Goal: Task Accomplishment & Management: Complete application form

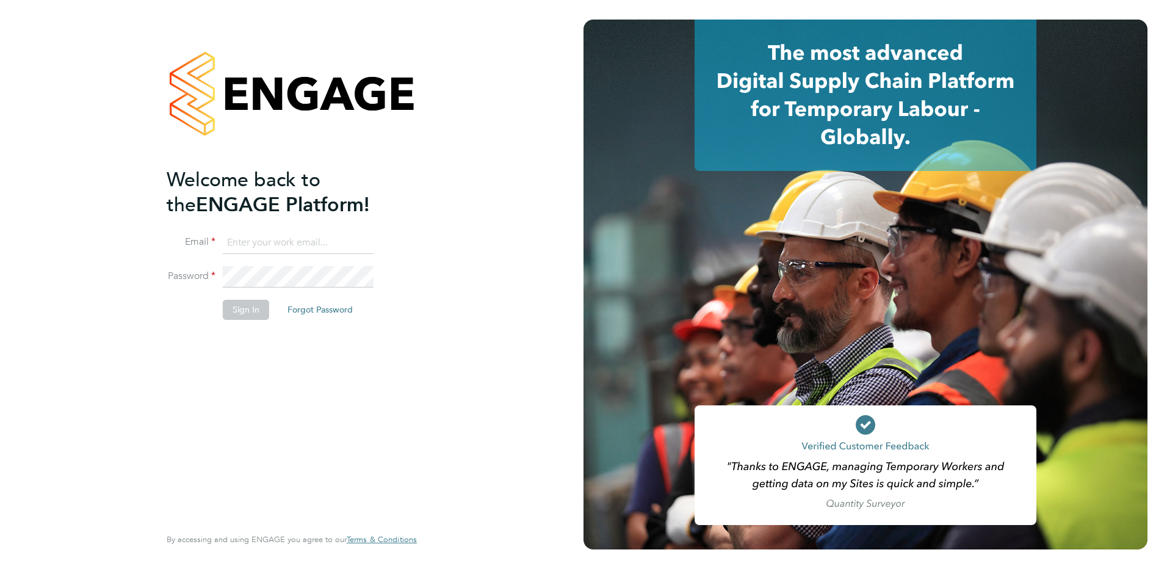
type input "[EMAIL_ADDRESS][PERSON_NAME][DOMAIN_NAME]"
click at [200, 349] on div "Welcome back to the ENGAGE Platform! Email [EMAIL_ADDRESS][PERSON_NAME][DOMAIN_…" at bounding box center [286, 345] width 238 height 357
click at [242, 302] on button "Sign In" at bounding box center [246, 310] width 46 height 20
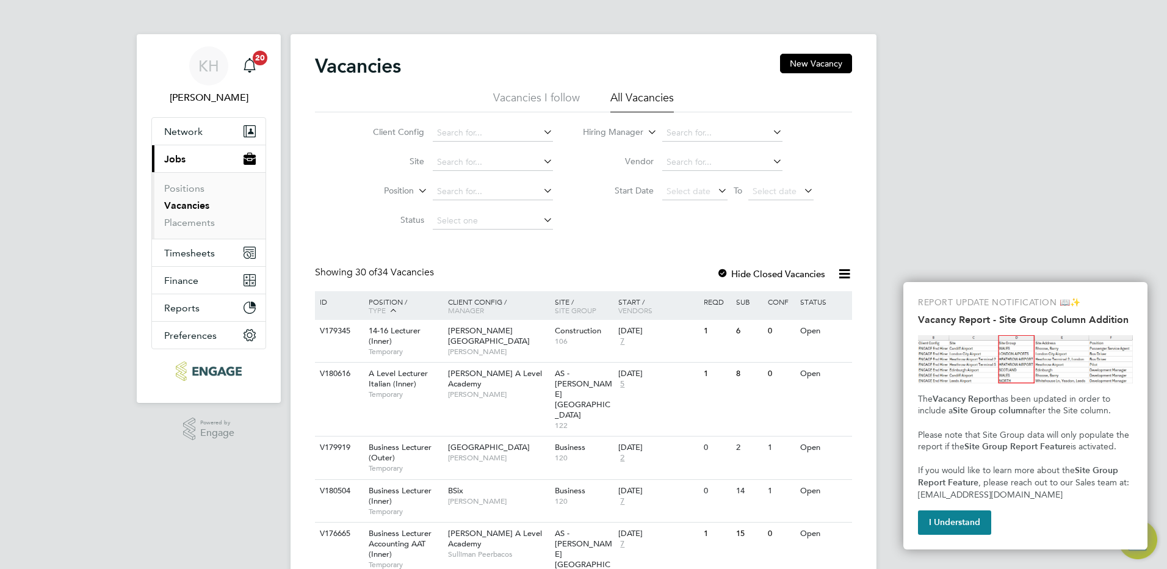
drag, startPoint x: 1060, startPoint y: 190, endPoint x: 1059, endPoint y: 200, distance: 9.8
click at [964, 528] on button "I Understand" at bounding box center [954, 522] width 73 height 24
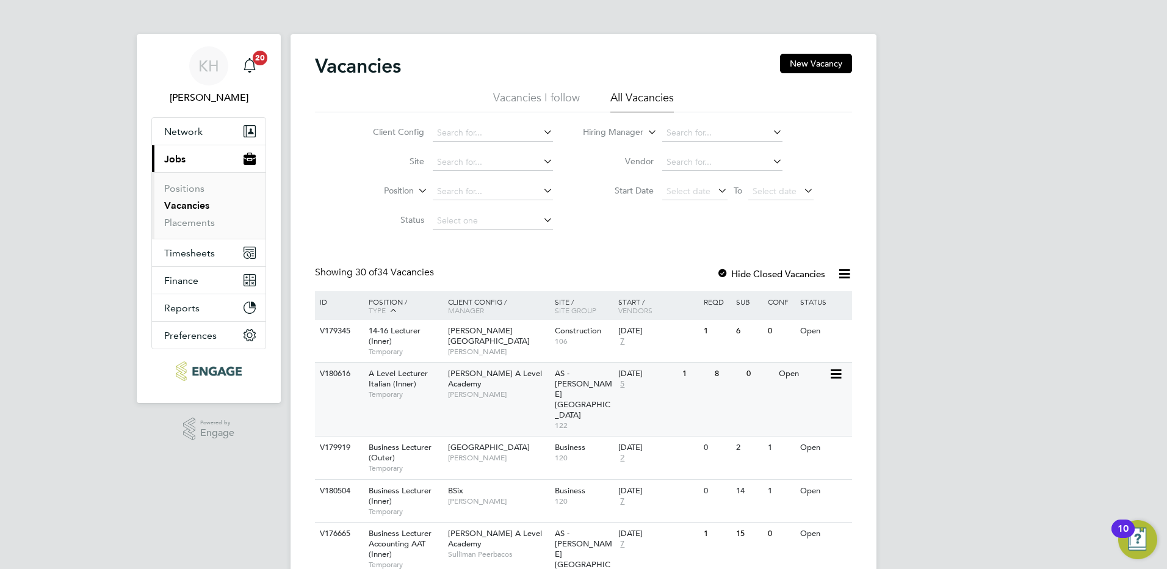
click at [466, 372] on span "Attlee A Level Academy" at bounding box center [495, 378] width 94 height 21
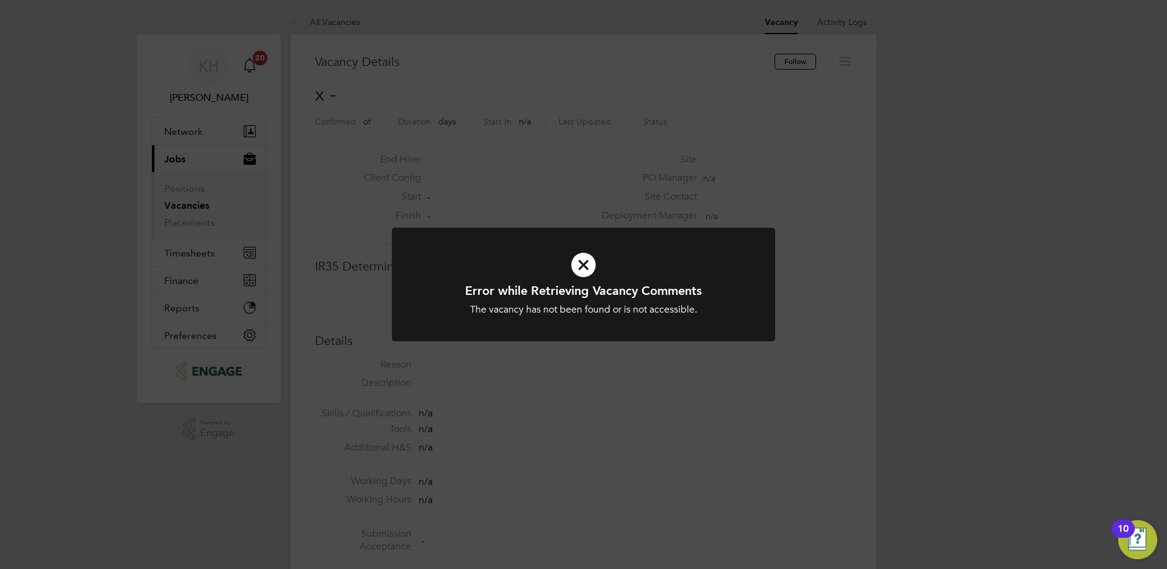
click at [635, 144] on div "Error while Retrieving Vacancy Comments The vacancy has not been found or is no…" at bounding box center [583, 284] width 1167 height 569
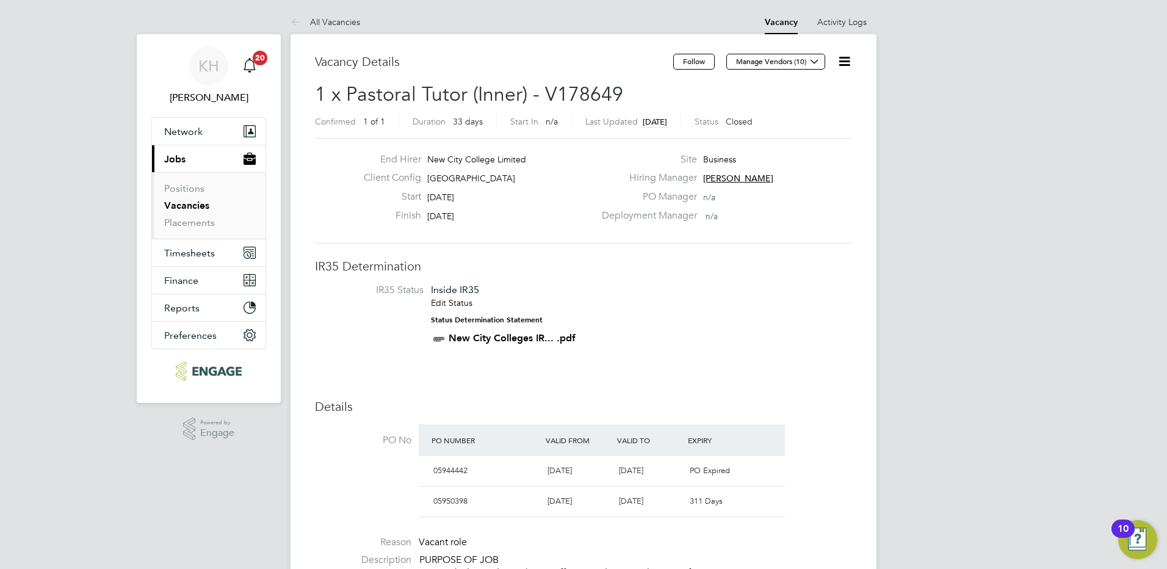
click at [844, 69] on icon at bounding box center [844, 61] width 15 height 15
click at [846, 54] on icon at bounding box center [844, 61] width 15 height 15
click at [824, 90] on li "Edit Vacancy" at bounding box center [815, 90] width 71 height 17
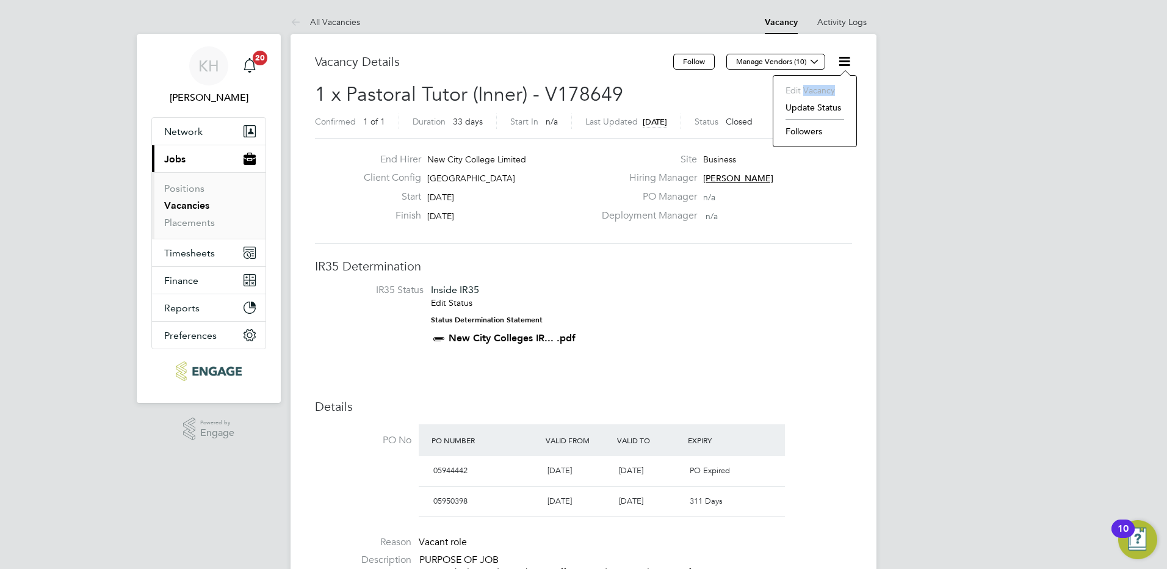
click at [824, 90] on li "Edit Vacancy" at bounding box center [815, 90] width 71 height 17
drag, startPoint x: 824, startPoint y: 90, endPoint x: 962, endPoint y: 109, distance: 139.9
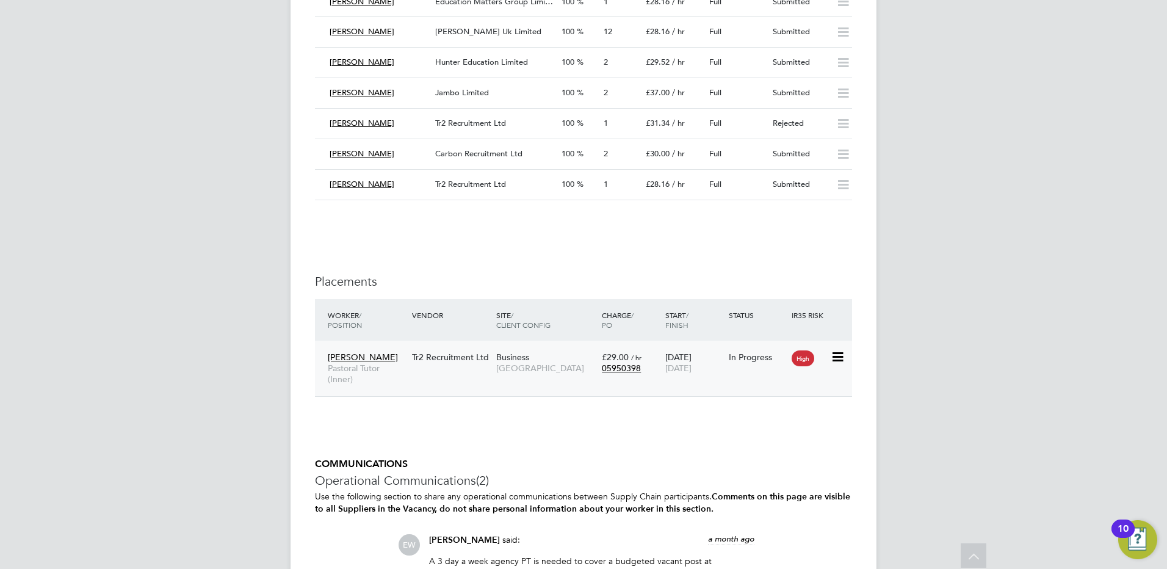
click at [564, 352] on div "Business Tower Hamlets Campus" at bounding box center [546, 363] width 106 height 34
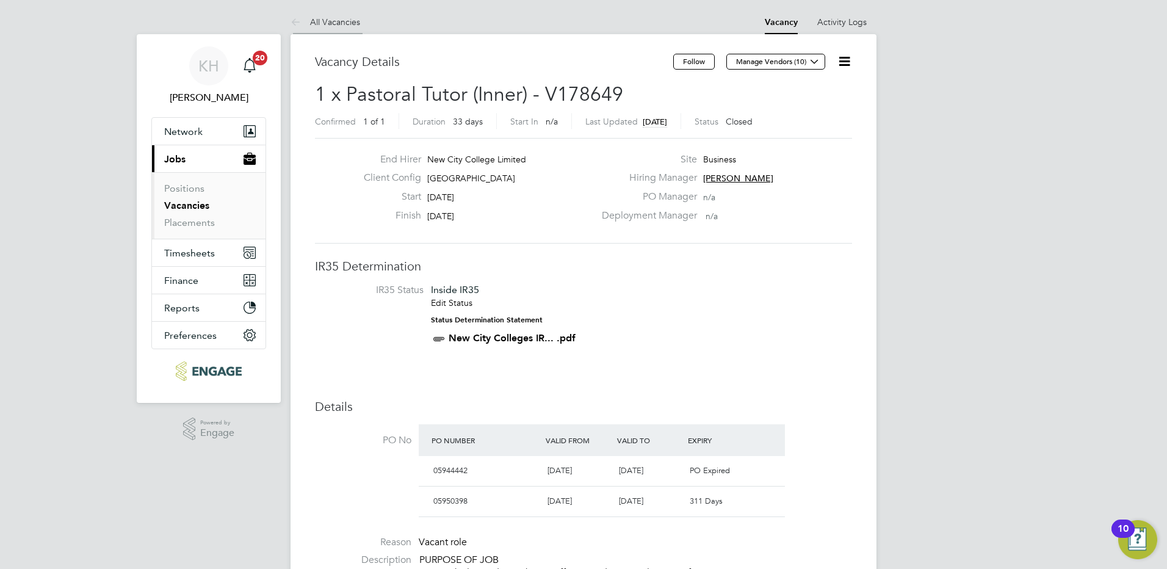
click at [314, 29] on li "All Vacancies" at bounding box center [326, 22] width 70 height 24
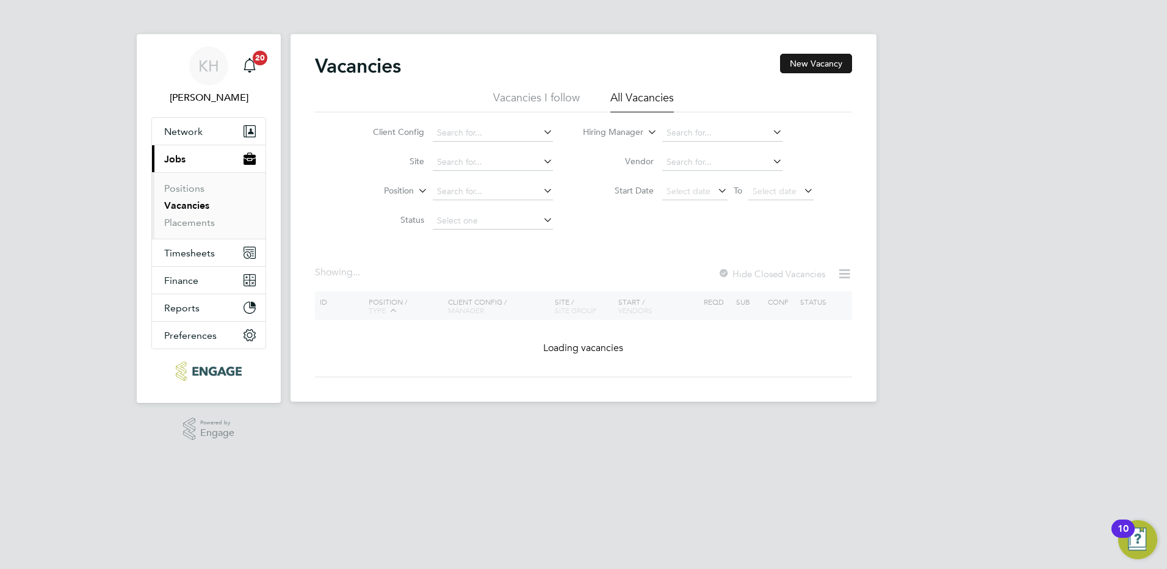
click at [811, 73] on button "New Vacancy" at bounding box center [816, 64] width 72 height 20
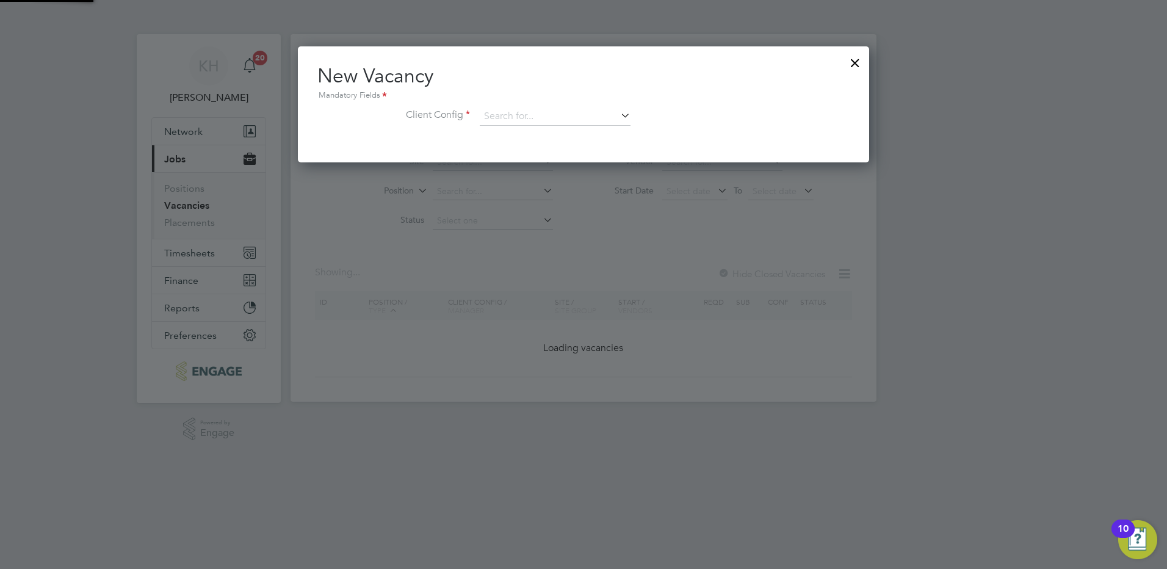
scroll to position [116, 572]
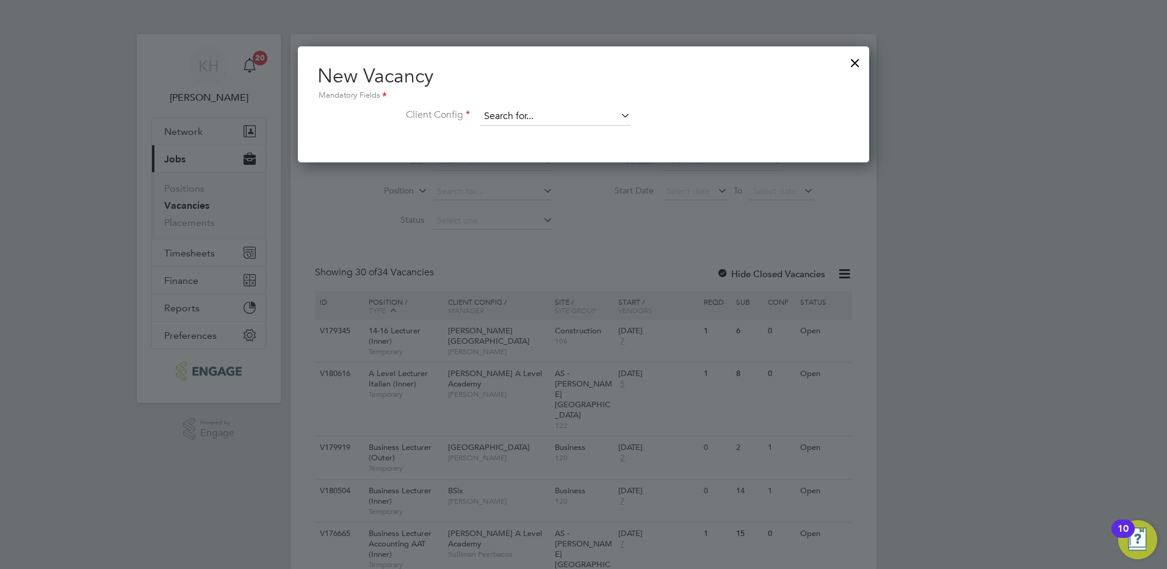
click at [539, 114] on input at bounding box center [555, 116] width 151 height 18
click at [545, 135] on li "Towe r Hamlets Campus" at bounding box center [563, 134] width 169 height 16
type input "Tower Hamlets Campus"
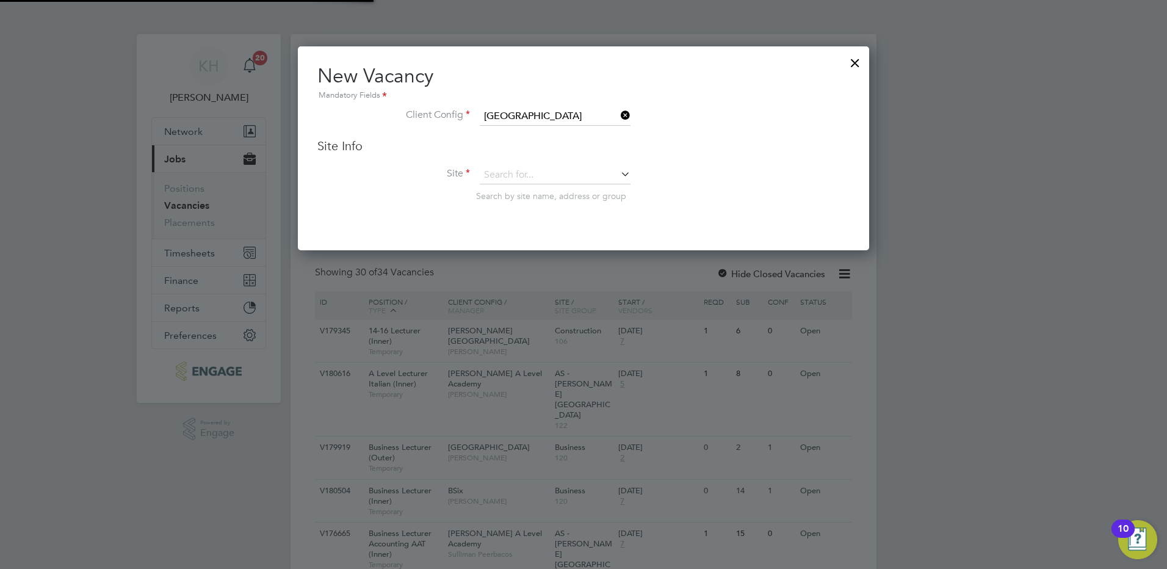
scroll to position [205, 572]
click at [537, 171] on input at bounding box center [555, 175] width 151 height 18
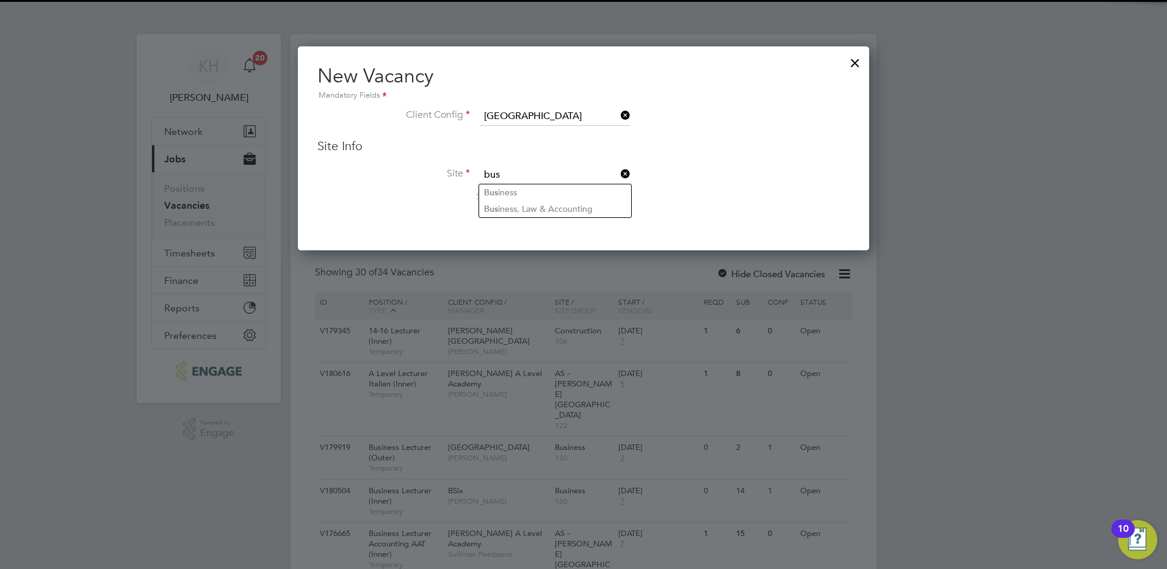
click at [548, 184] on li "Bus iness" at bounding box center [555, 192] width 152 height 16
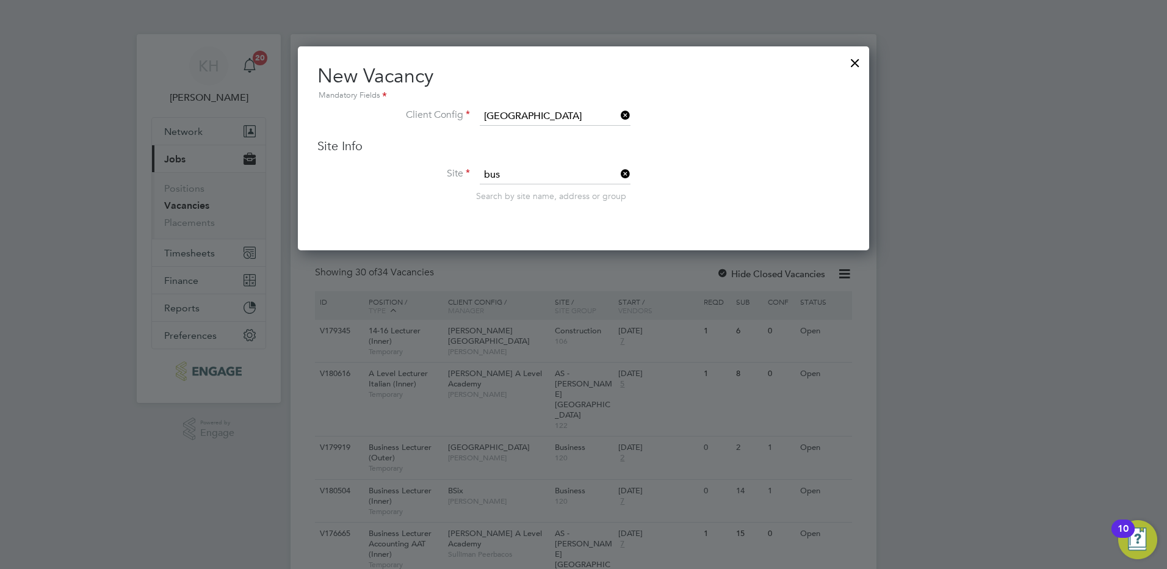
type input "Business"
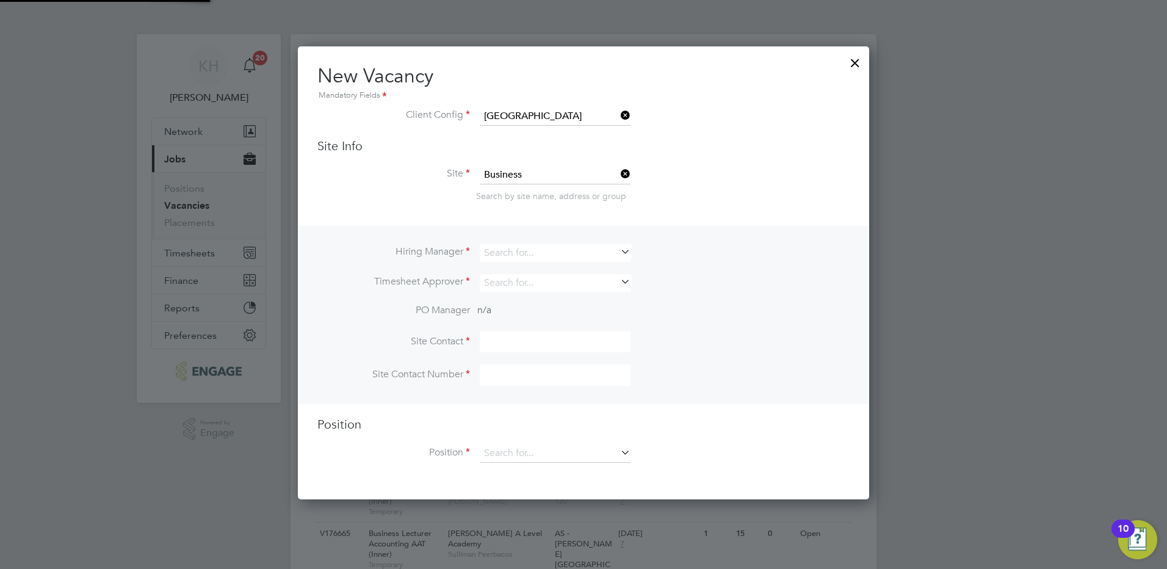
scroll to position [454, 572]
click at [524, 258] on input at bounding box center [555, 253] width 151 height 18
click at [548, 296] on li "Emma Wood" at bounding box center [555, 303] width 152 height 16
type input "Emma Wood"
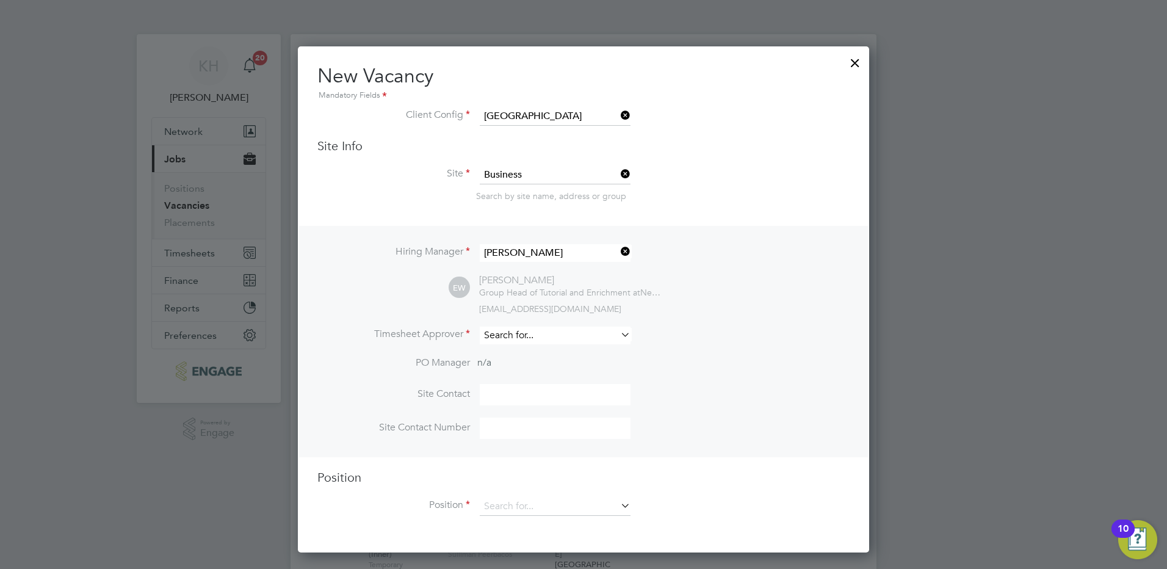
click at [512, 339] on input at bounding box center [555, 336] width 151 height 18
click at [524, 391] on li "Emma Wood" at bounding box center [555, 387] width 152 height 16
type input "Emma Wood"
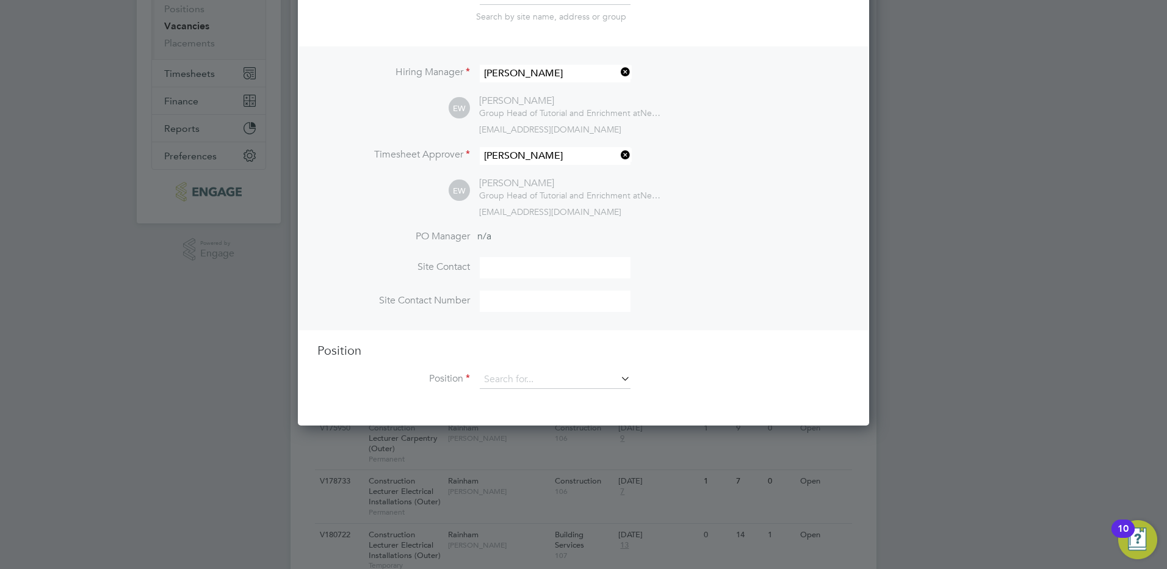
scroll to position [183, 0]
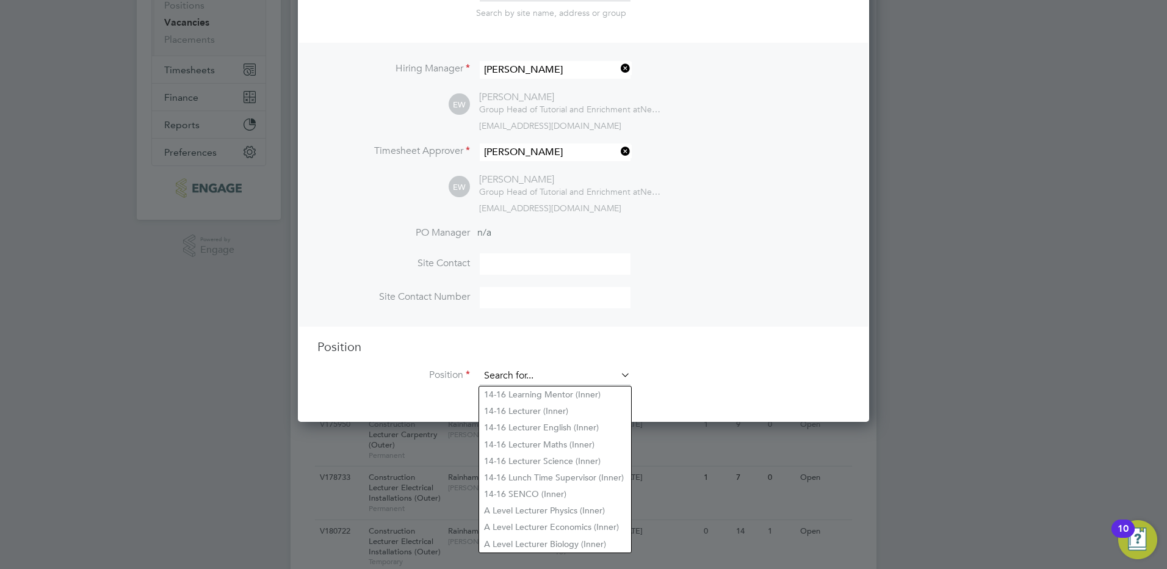
click at [522, 376] on input at bounding box center [555, 376] width 151 height 18
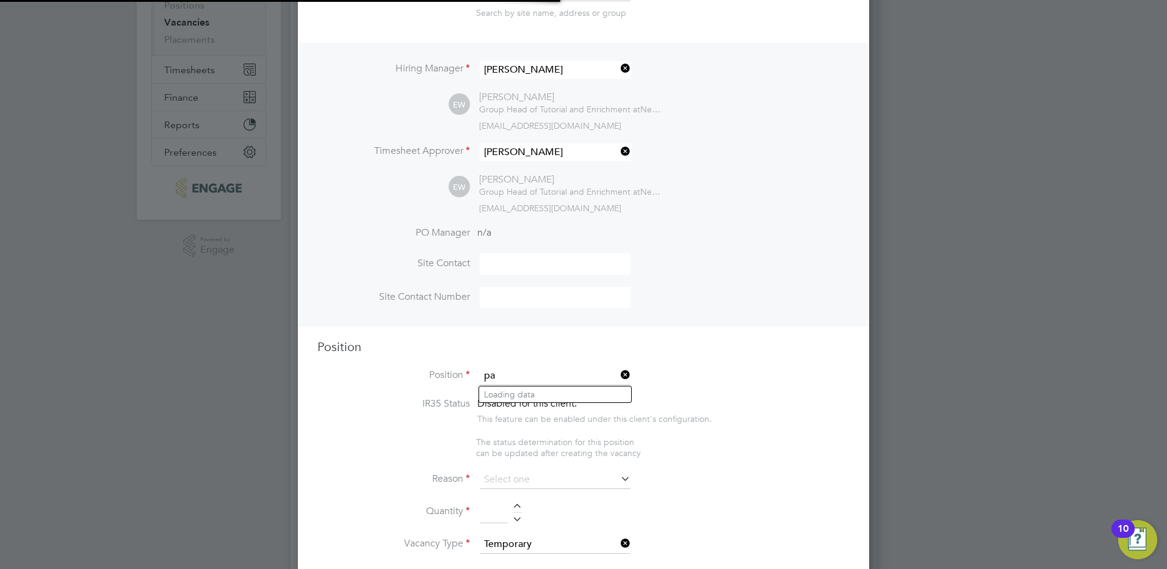
scroll to position [1876, 572]
click at [529, 394] on li "Pas toral Tutor (Inner)" at bounding box center [555, 394] width 152 height 16
type input "Pastoral Tutor (Inner)"
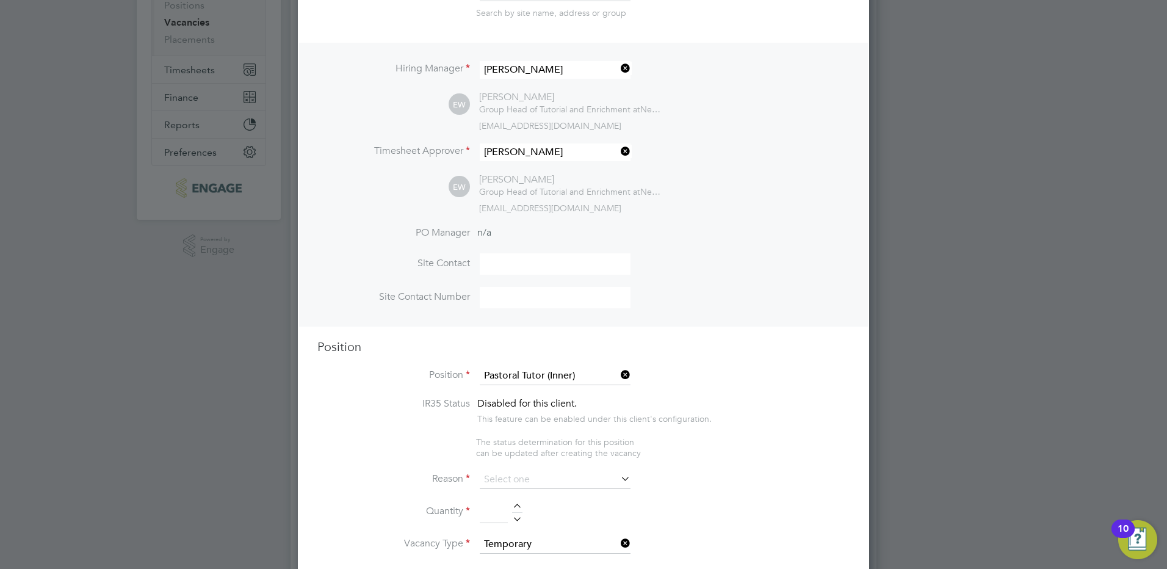
type textarea "PURPOSE OF JOB • To work alongside teaching staff to provide pastoral support f…"
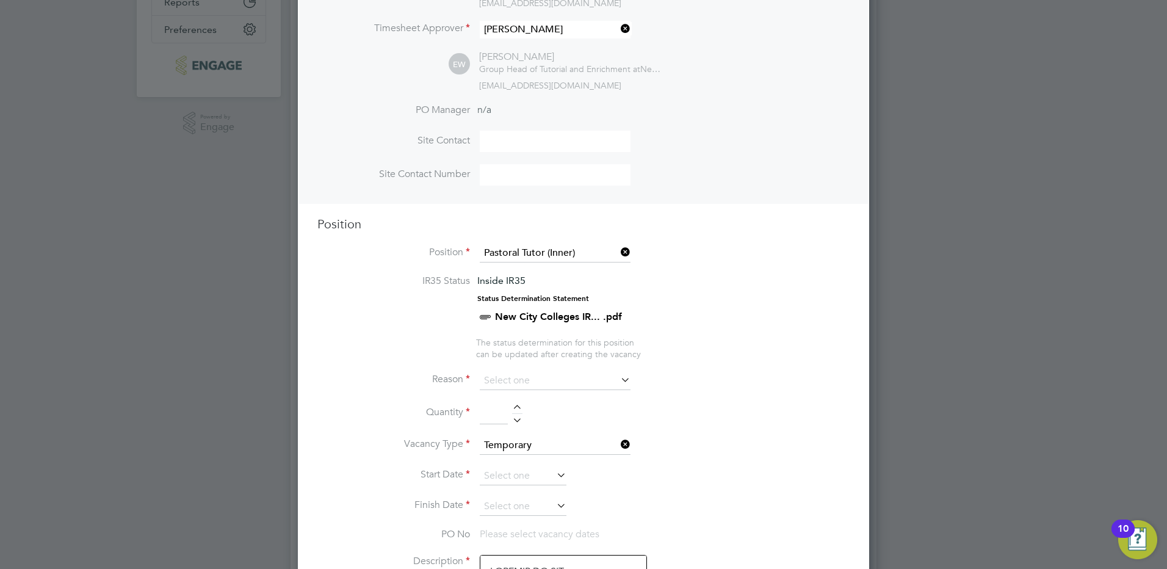
scroll to position [305, 0]
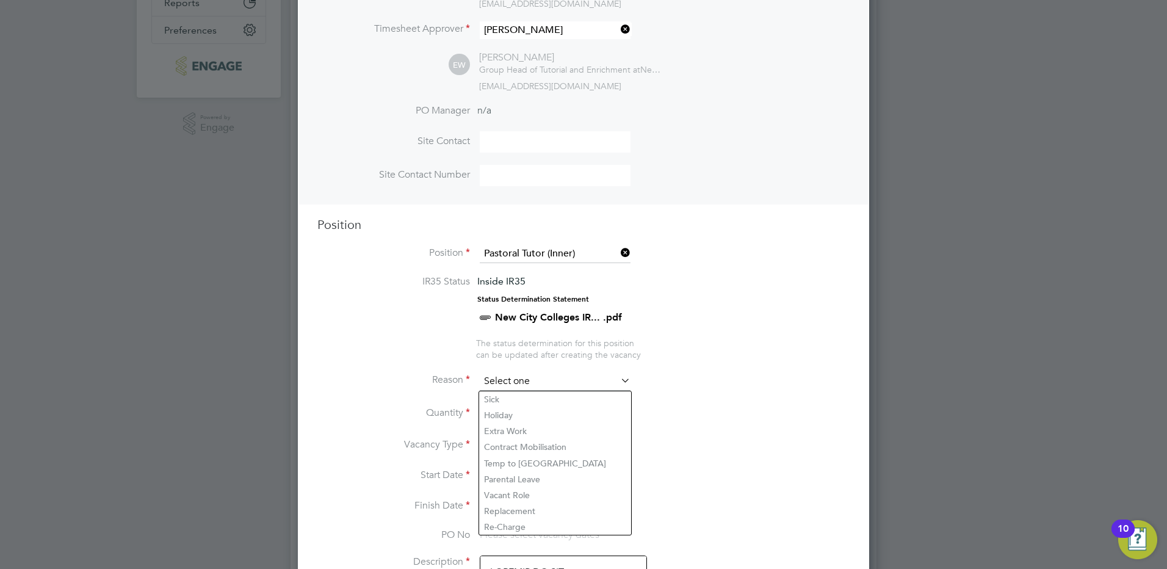
click at [548, 380] on input at bounding box center [555, 381] width 151 height 18
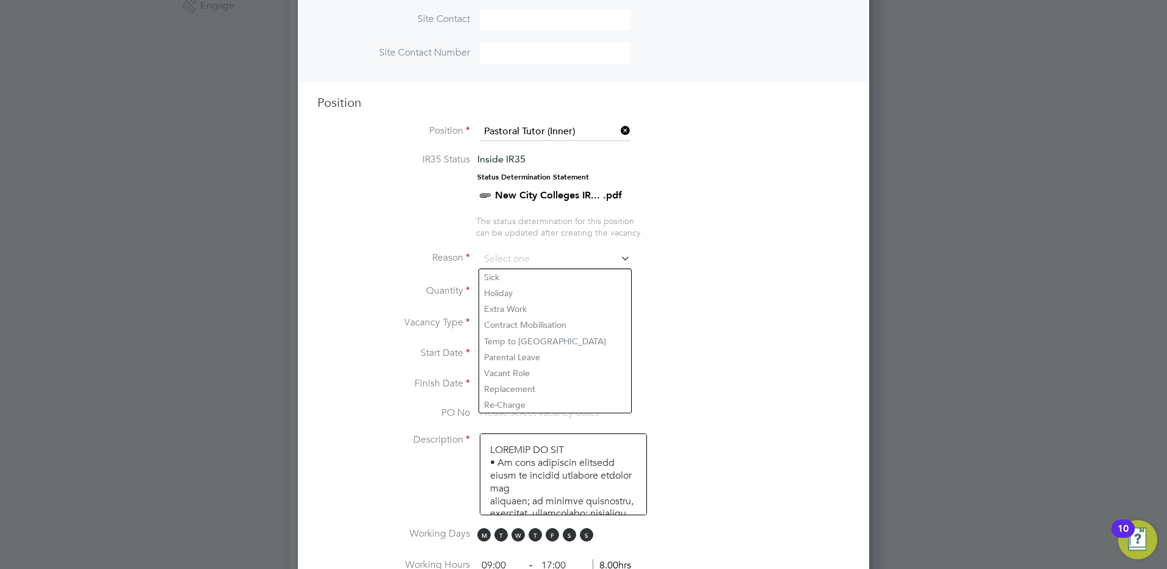
scroll to position [672, 0]
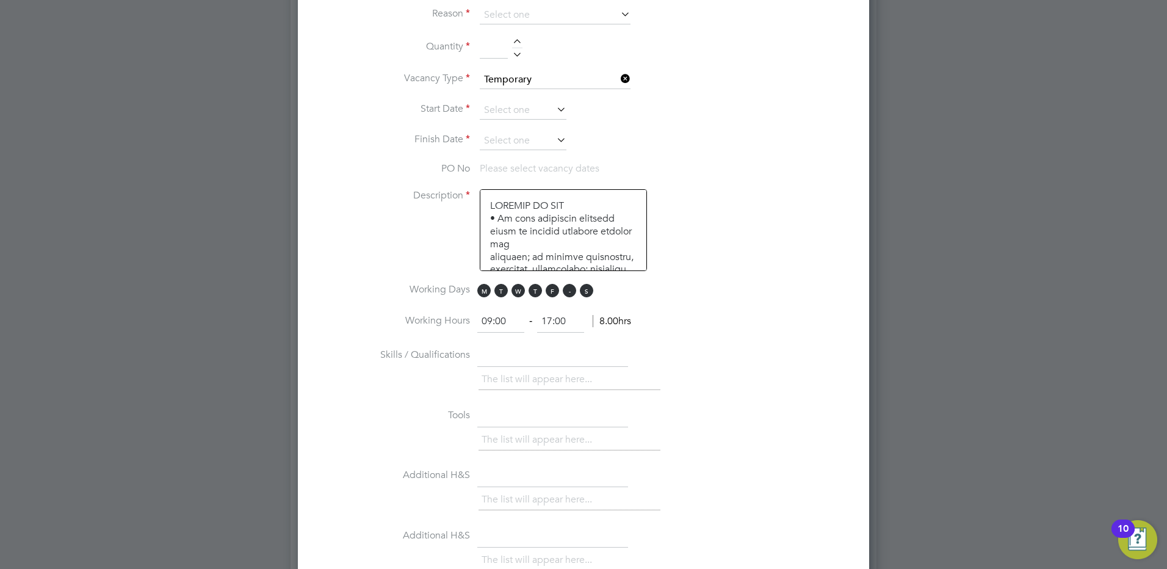
click at [586, 296] on span "S" at bounding box center [586, 290] width 13 height 13
click at [570, 297] on span "S" at bounding box center [569, 290] width 13 height 13
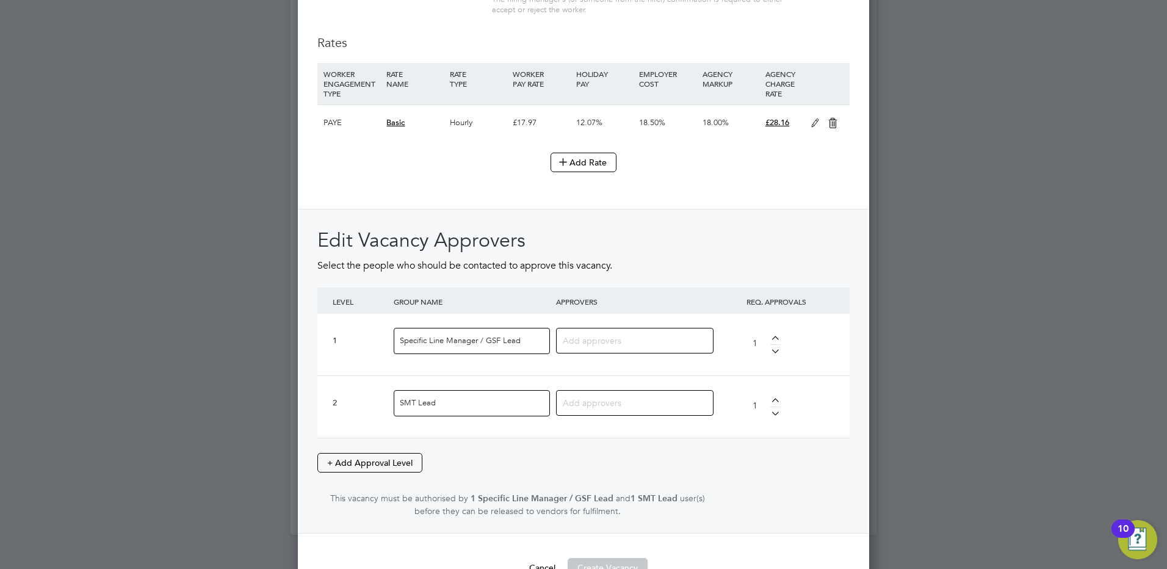
scroll to position [1343, 0]
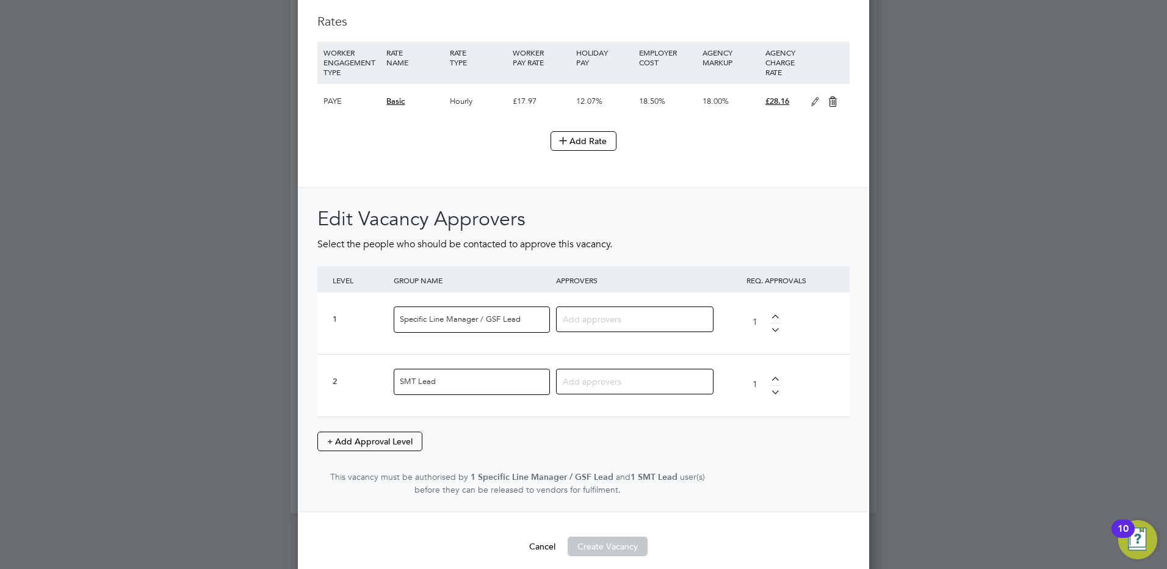
click at [594, 322] on input at bounding box center [630, 319] width 135 height 16
type input "e"
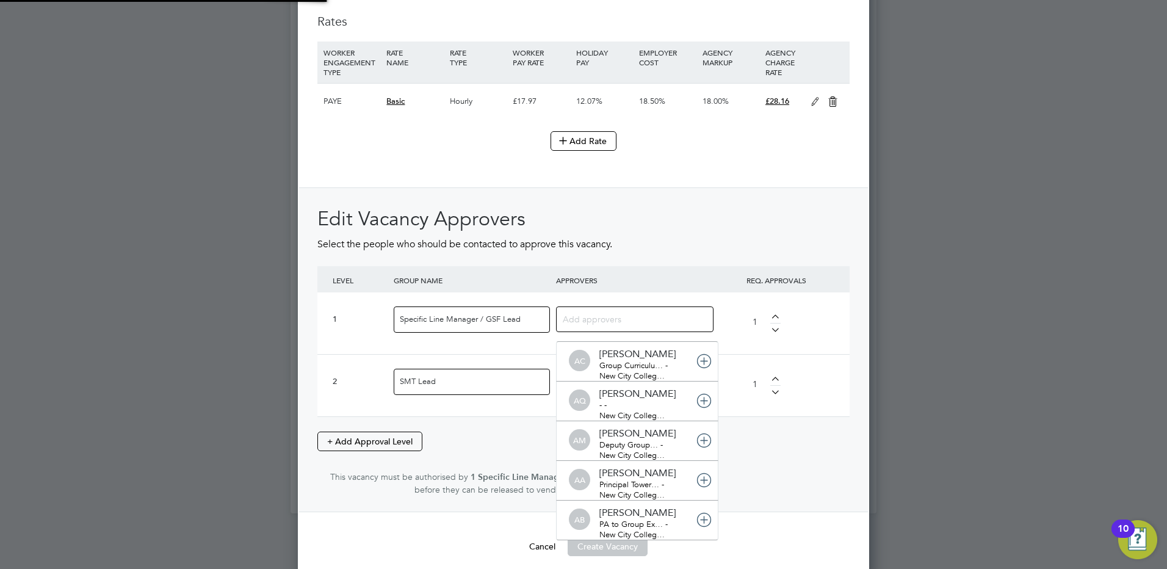
scroll to position [6, 6]
type input "ru"
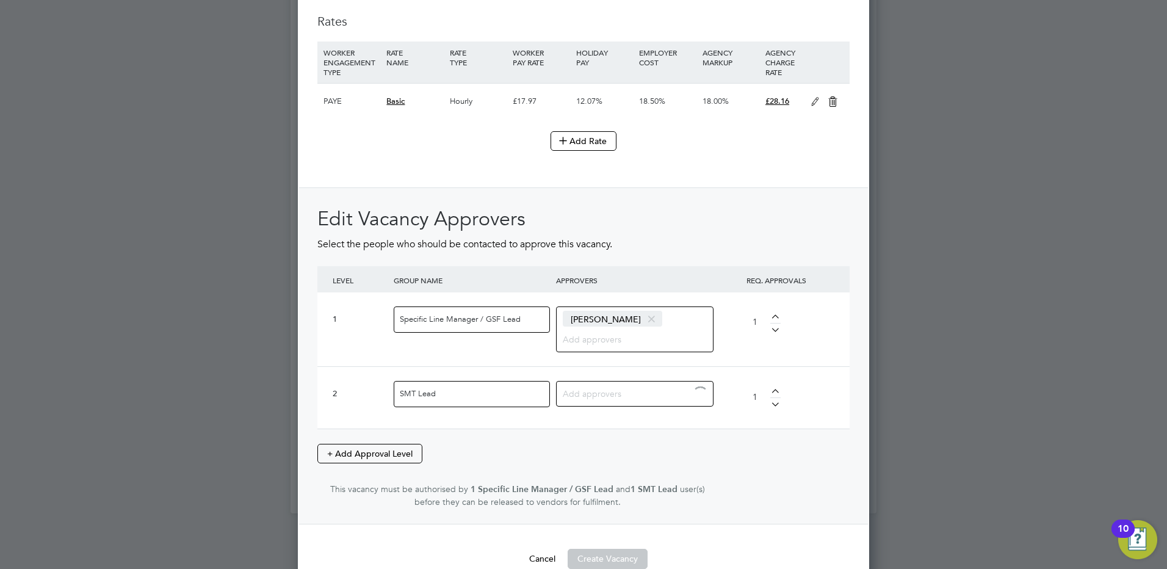
click at [615, 393] on input at bounding box center [630, 393] width 135 height 16
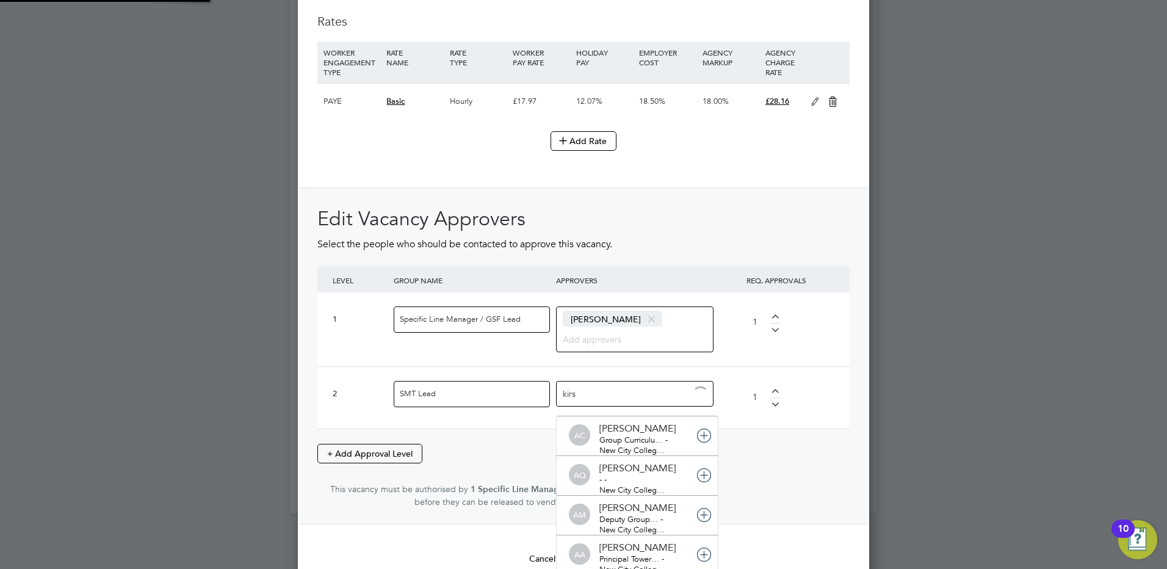
type input "kirst"
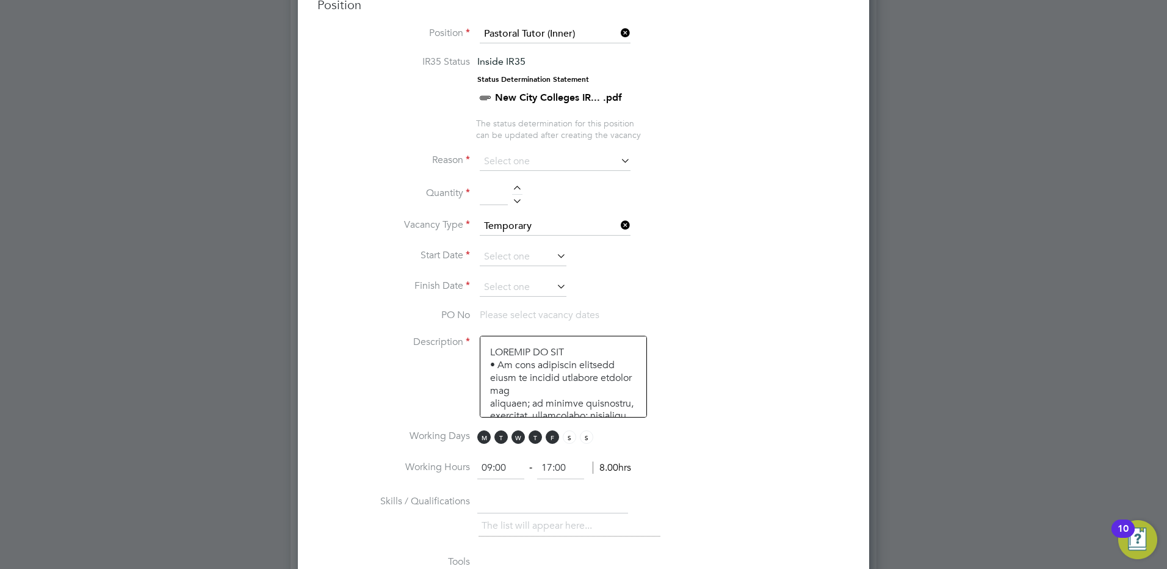
click at [522, 189] on div at bounding box center [517, 190] width 10 height 9
type input "1"
click at [521, 164] on input at bounding box center [555, 162] width 151 height 18
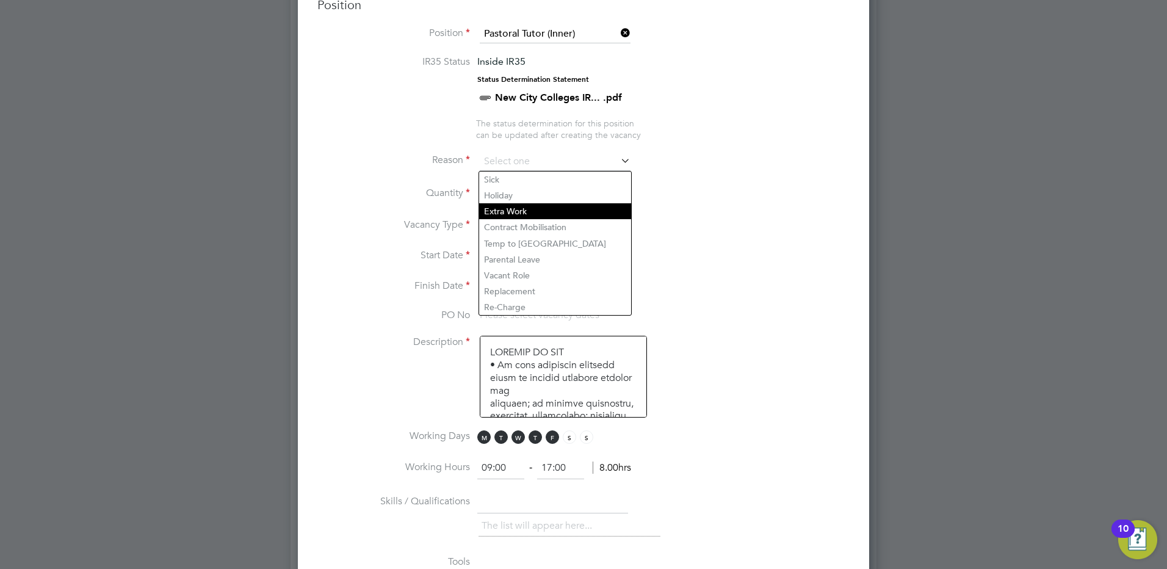
drag, startPoint x: 521, startPoint y: 210, endPoint x: 527, endPoint y: 214, distance: 7.1
click at [521, 211] on li "Extra Work" at bounding box center [555, 211] width 152 height 16
type input "Extra Work"
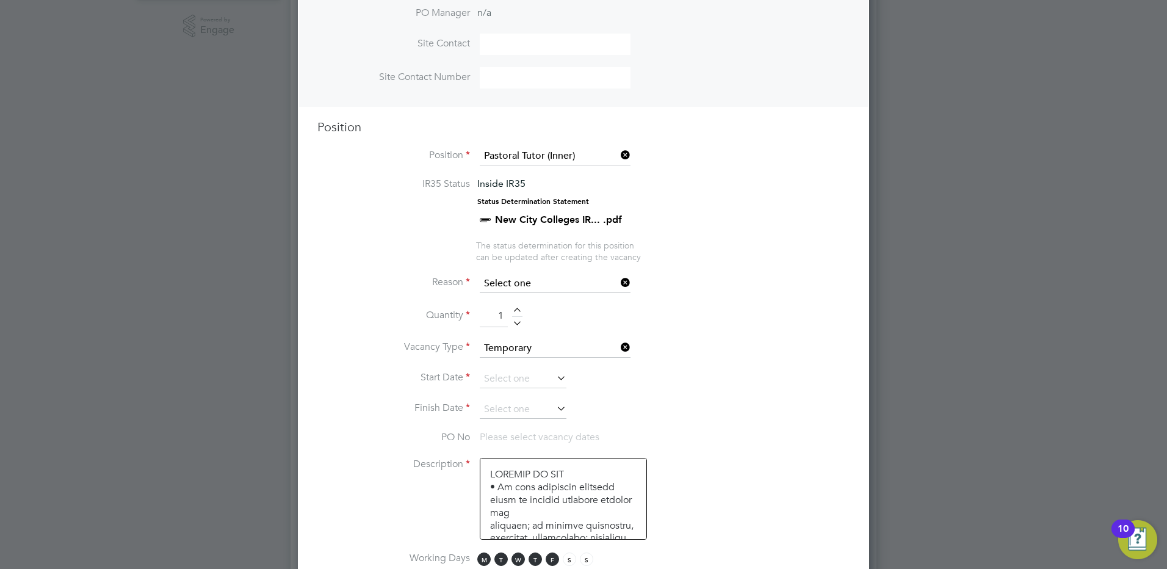
click at [592, 288] on input at bounding box center [555, 284] width 151 height 18
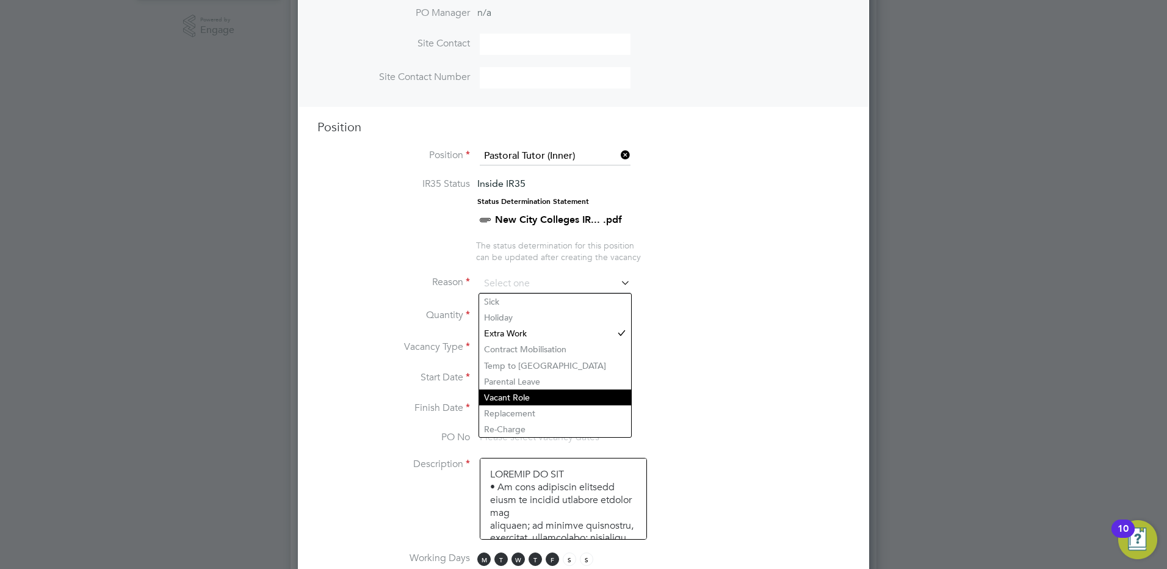
click at [534, 396] on li "Vacant Role" at bounding box center [555, 398] width 152 height 16
type input "Vacant Role"
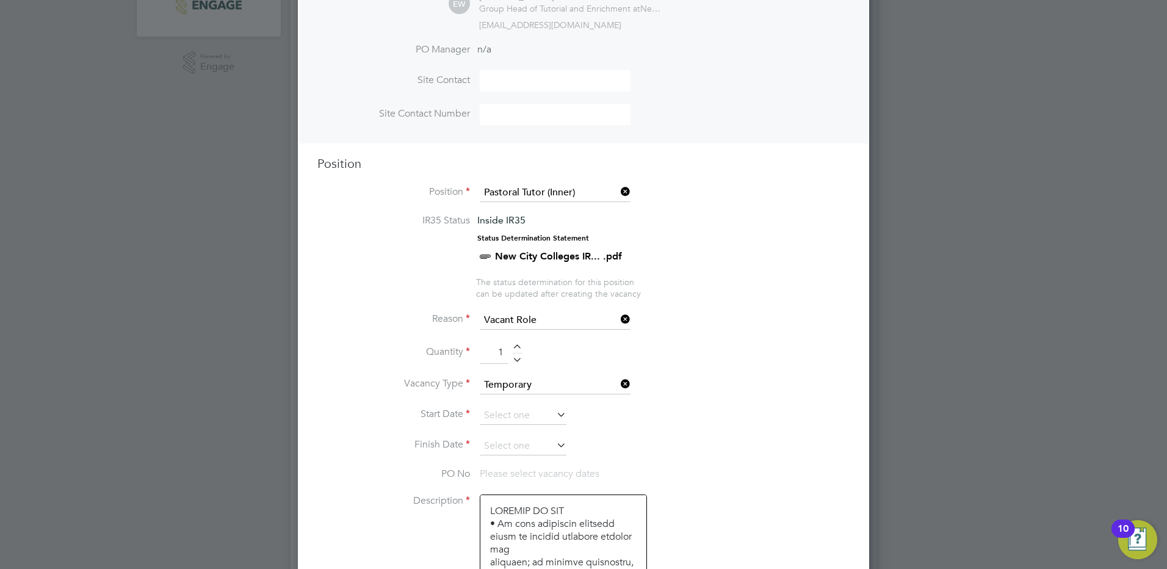
click at [501, 405] on li "Vacancy Type Temporary" at bounding box center [583, 391] width 532 height 31
click at [501, 409] on input at bounding box center [523, 416] width 87 height 18
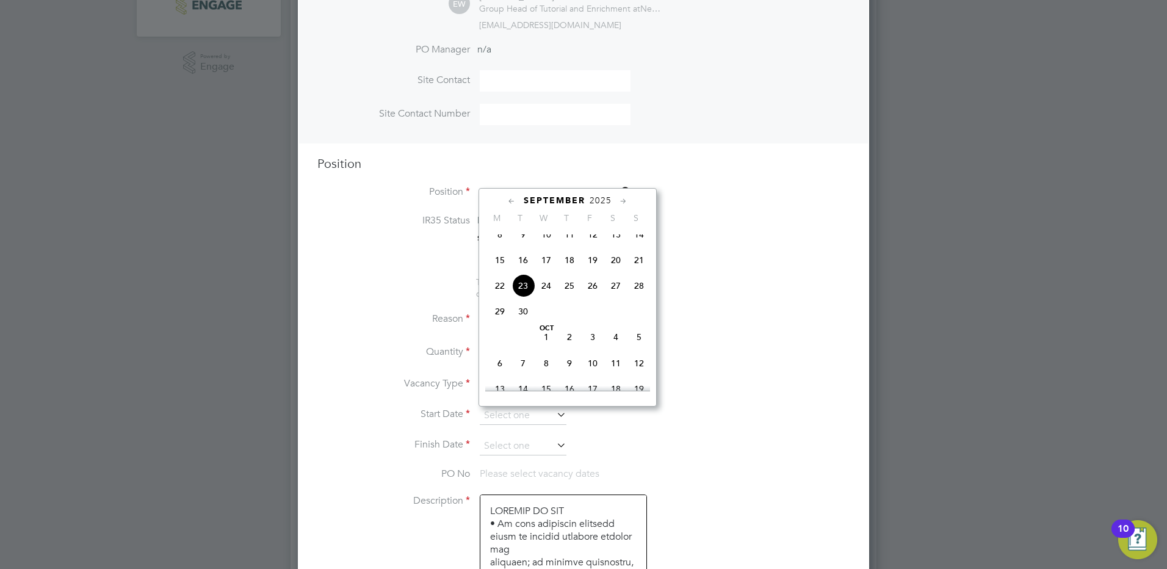
click at [502, 323] on span "29" at bounding box center [499, 311] width 23 height 23
type input "29 Sep 2025"
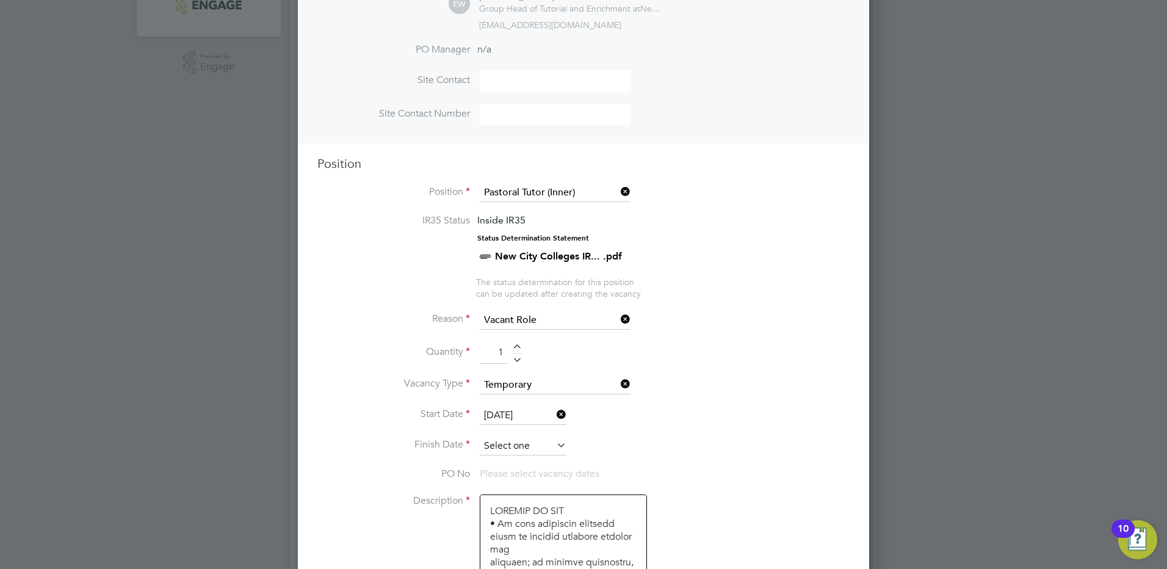
click at [539, 452] on input at bounding box center [523, 446] width 87 height 18
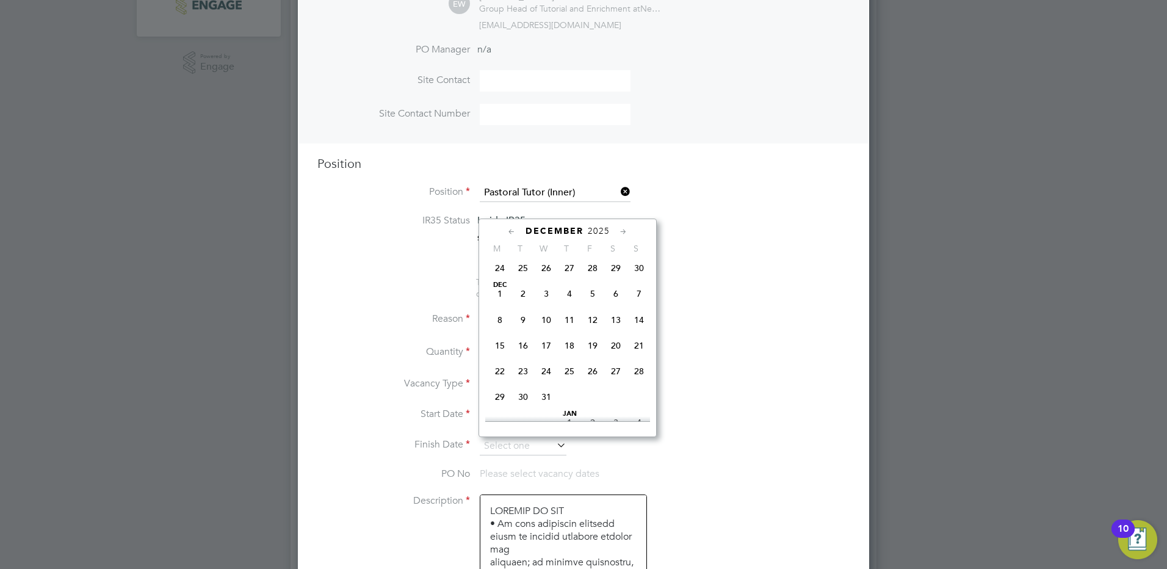
click at [595, 357] on span "19" at bounding box center [592, 345] width 23 height 23
type input "19 Dec 2025"
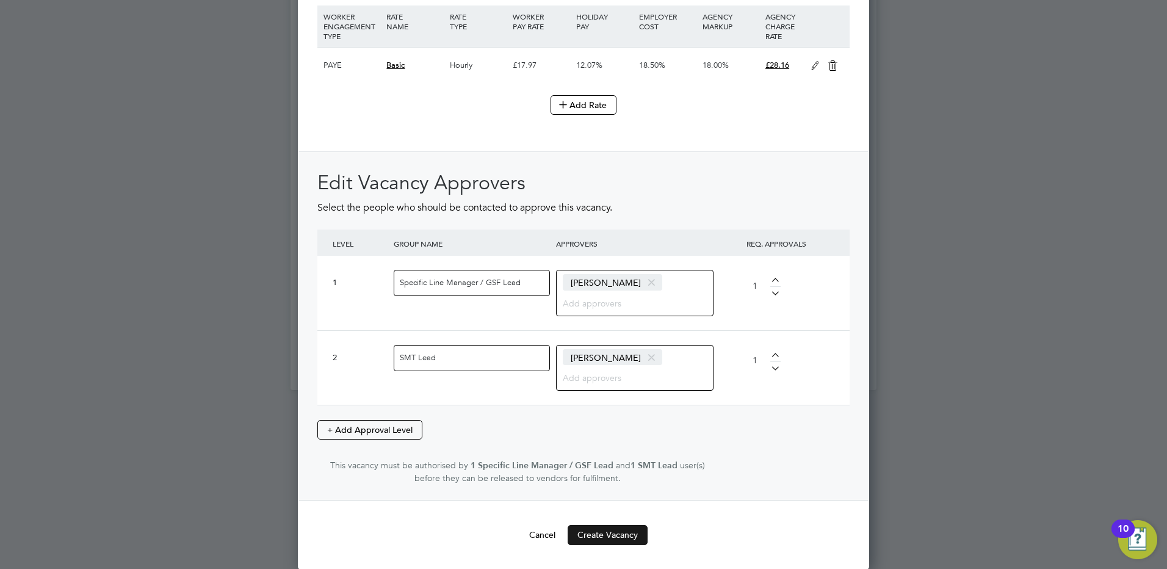
click at [630, 544] on button "Create Vacancy" at bounding box center [608, 535] width 80 height 20
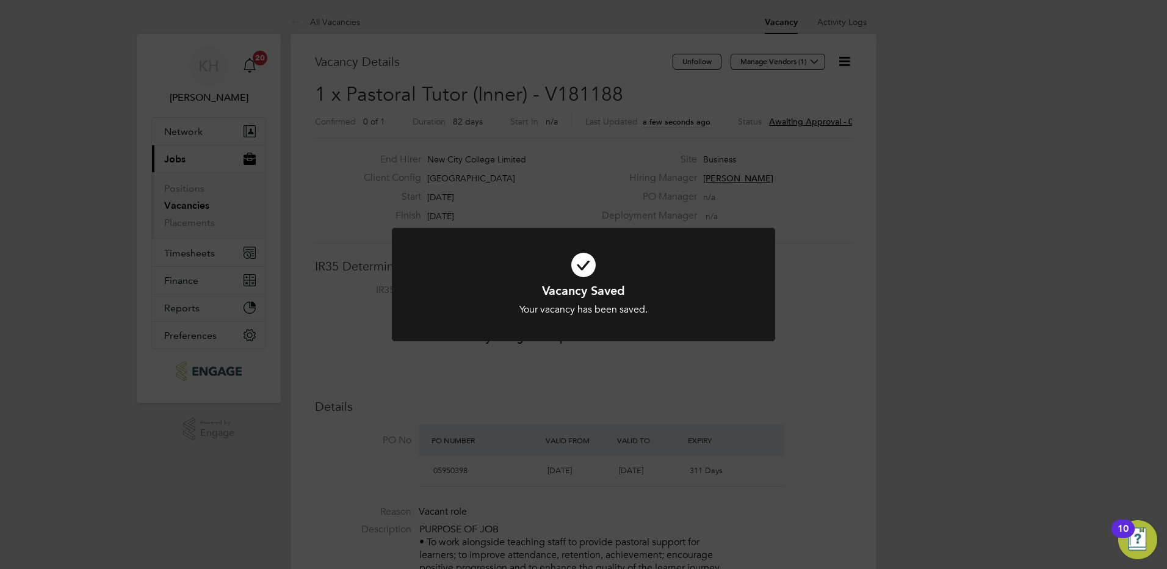
click at [818, 121] on div "Vacancy Saved Your vacancy has been saved. Cancel Okay" at bounding box center [583, 284] width 1167 height 569
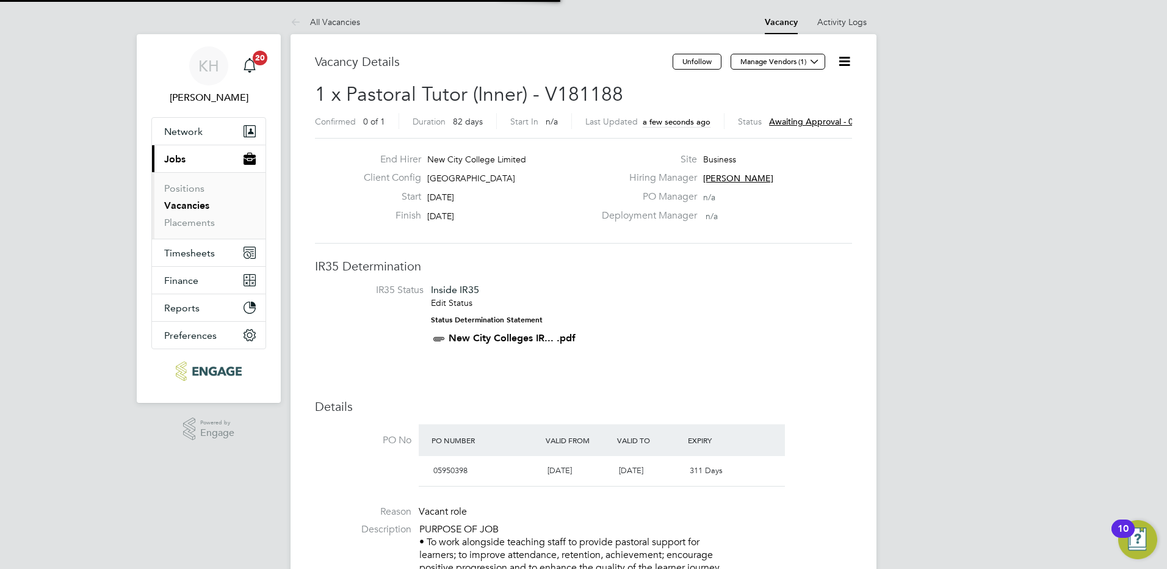
click at [817, 121] on span "Awaiting approval - 0/2" at bounding box center [815, 121] width 92 height 11
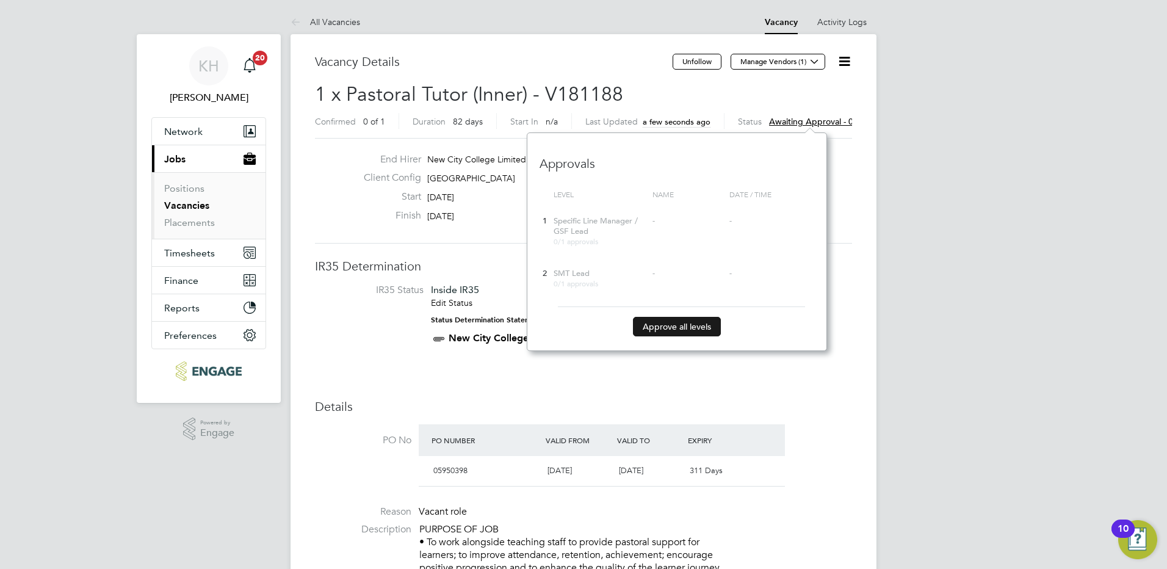
click at [679, 326] on button "Approve all levels" at bounding box center [677, 327] width 88 height 20
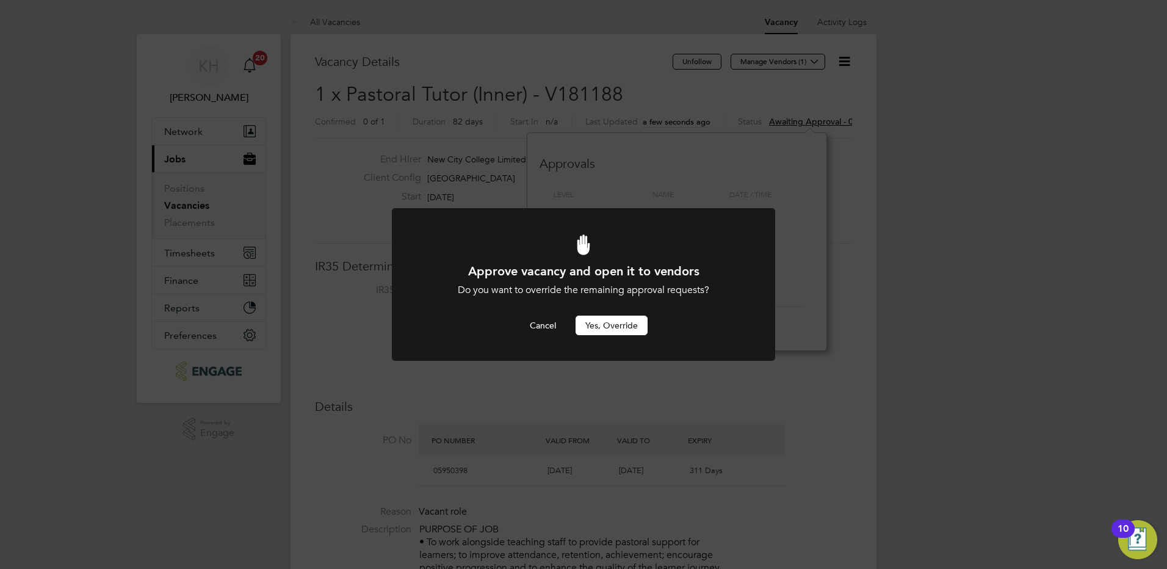
click at [628, 331] on button "Yes, Override" at bounding box center [612, 326] width 72 height 20
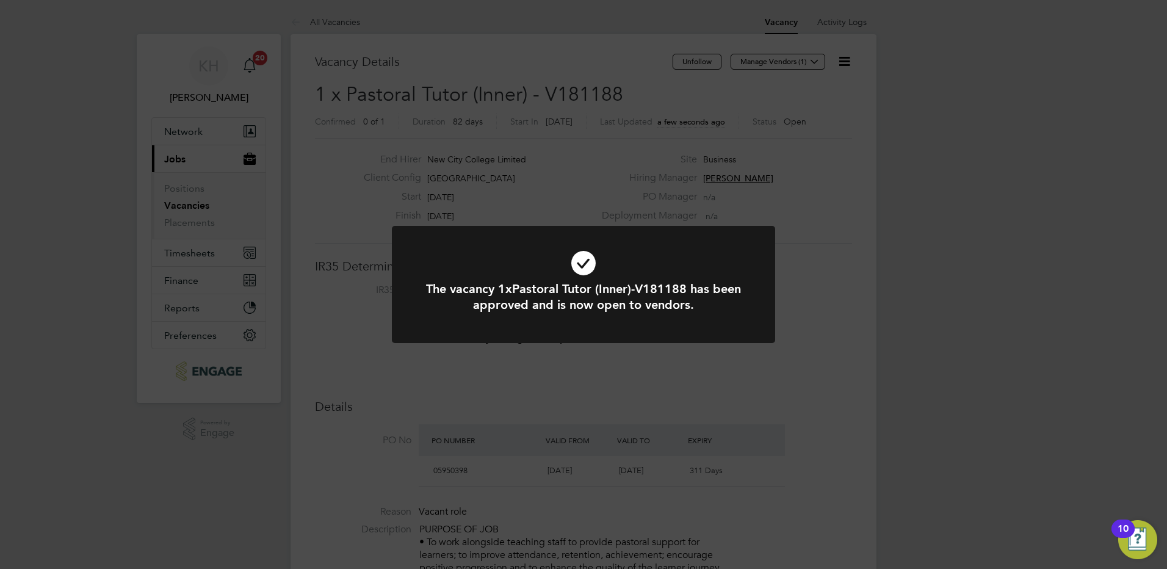
drag, startPoint x: 862, startPoint y: 267, endPoint x: 844, endPoint y: 211, distance: 58.5
click at [862, 264] on div "The vacancy 1xPastoral Tutor (Inner)-V181188 has been approved and is now open …" at bounding box center [583, 284] width 1167 height 569
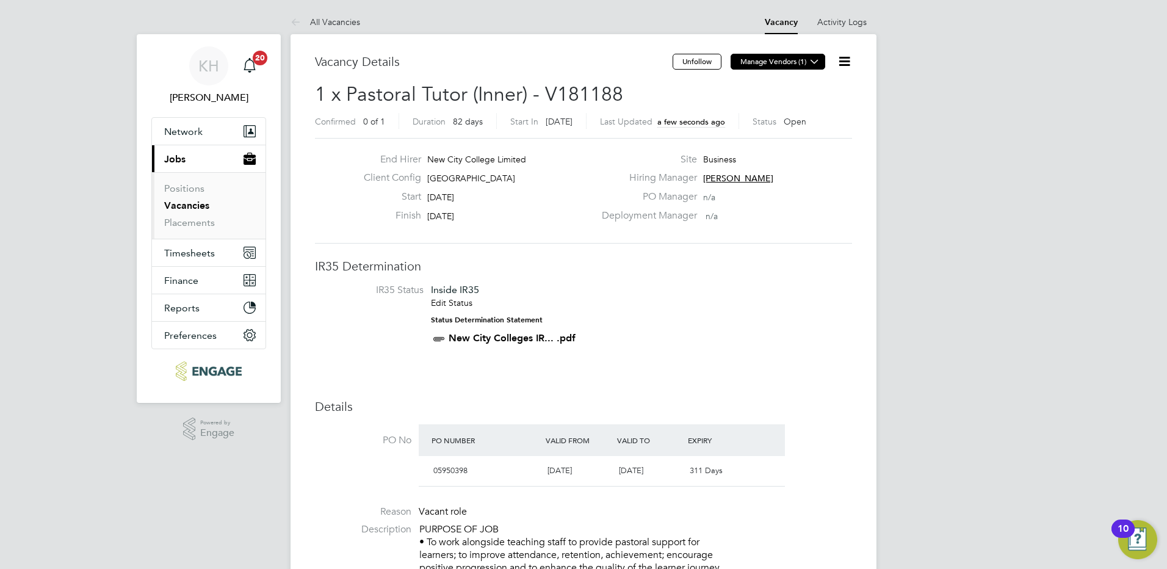
click at [791, 55] on button "Manage Vendors (1)" at bounding box center [778, 62] width 95 height 16
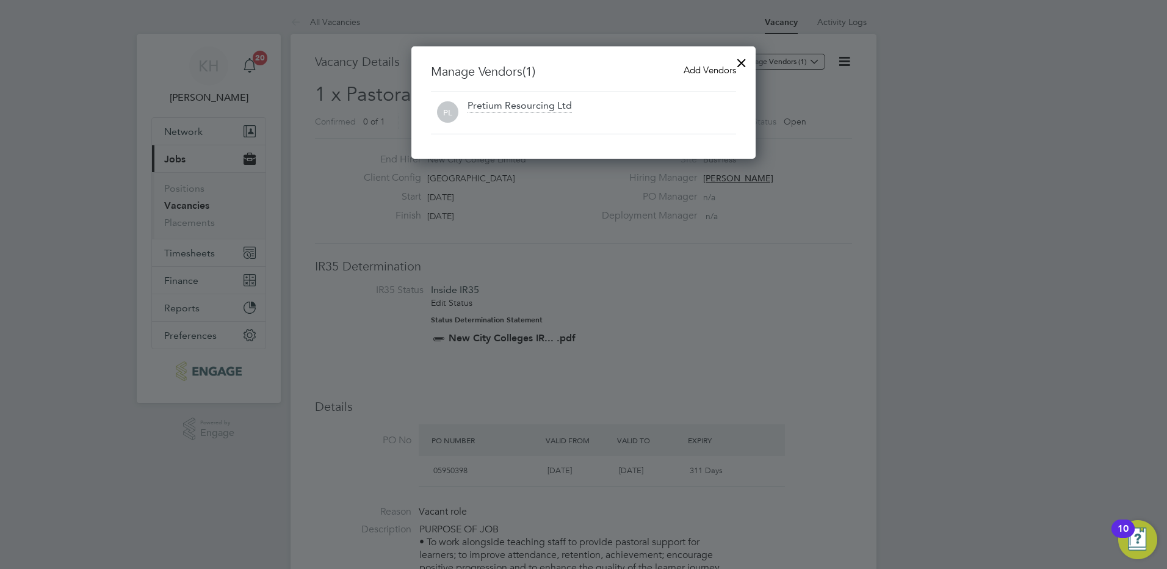
click at [695, 65] on span "Add Vendors" at bounding box center [710, 70] width 53 height 12
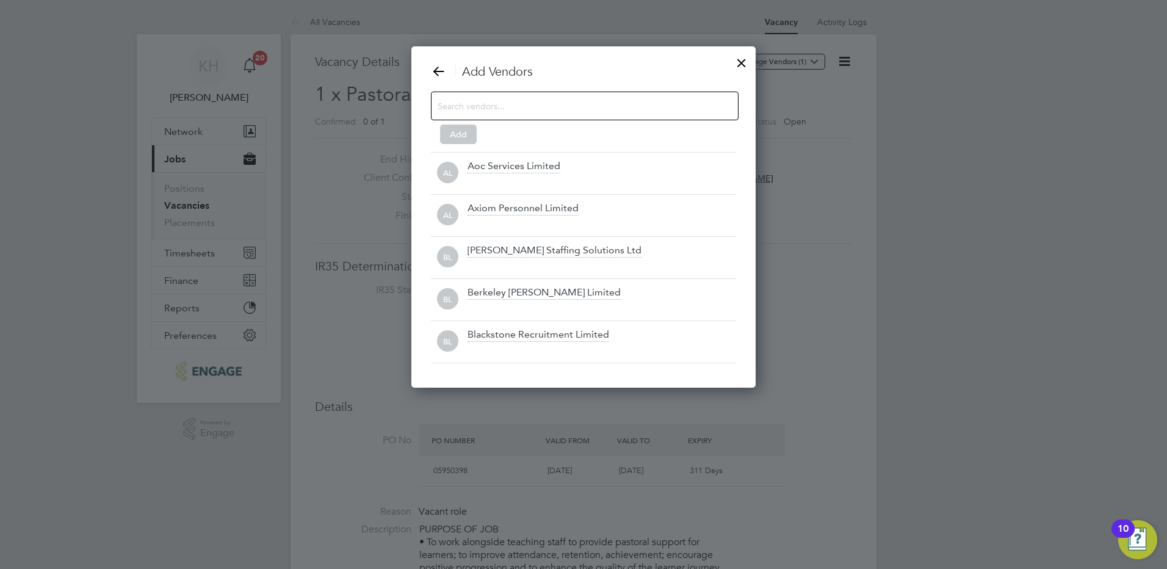
click at [517, 109] on input at bounding box center [575, 106] width 275 height 16
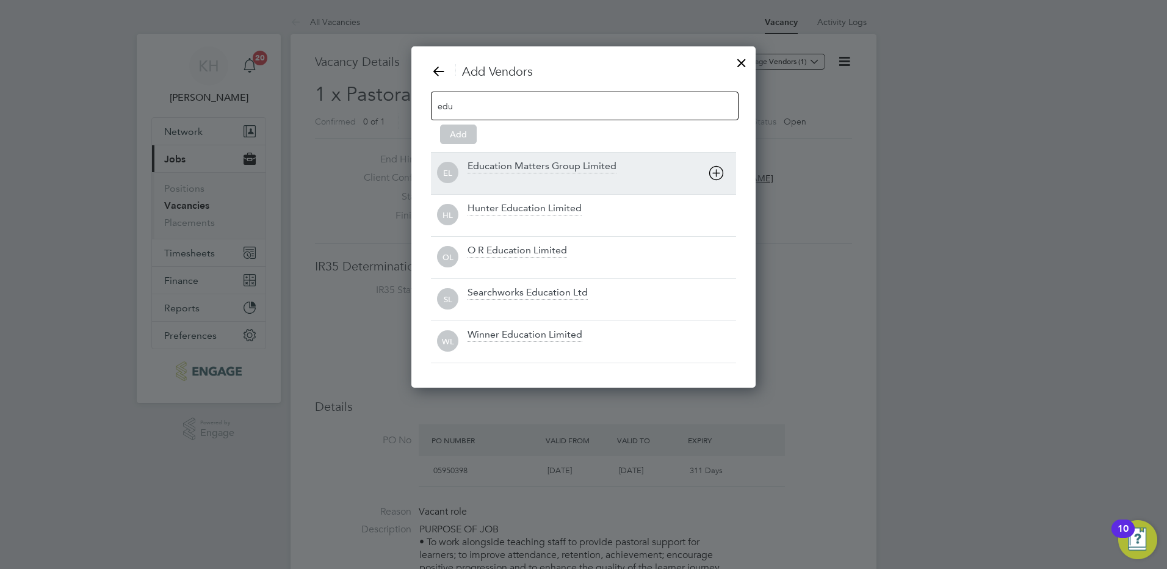
type input "edu"
click at [542, 158] on div "EL Education Matters Group Limited" at bounding box center [583, 173] width 305 height 42
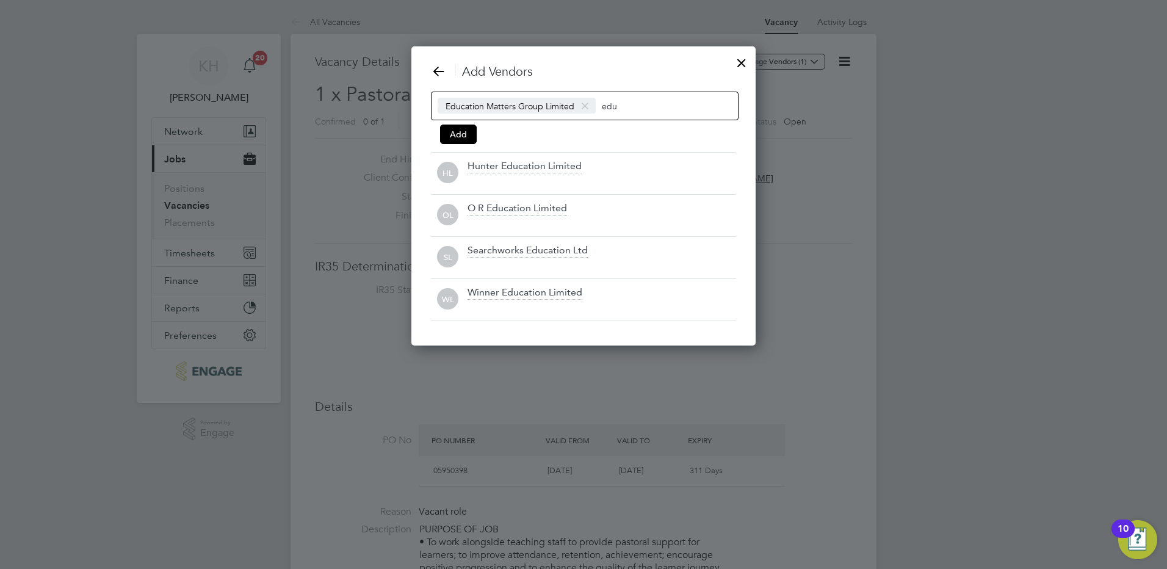
click at [634, 115] on div "Education Matters Group Limited edu" at bounding box center [585, 106] width 308 height 29
type input "e"
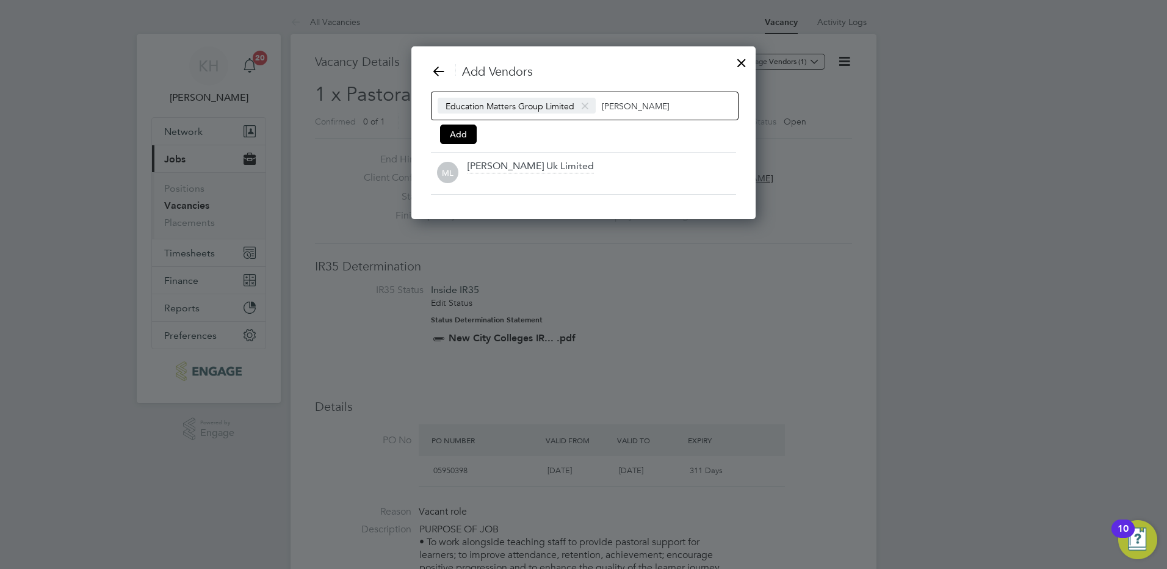
type input "morgan"
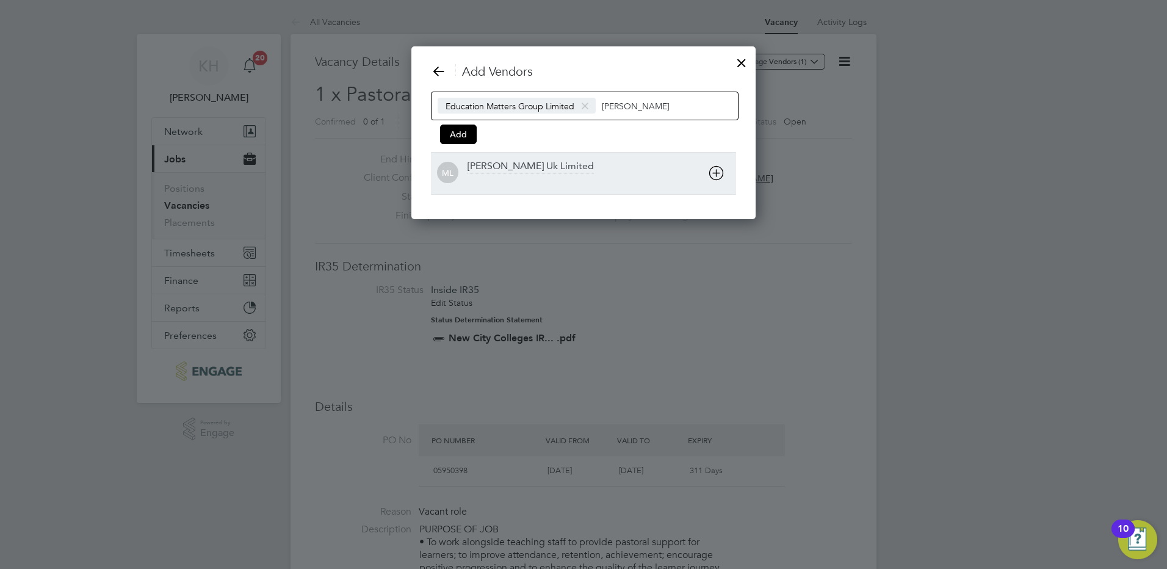
click at [555, 159] on div "ML Morgan Hunt Uk Limited" at bounding box center [583, 173] width 305 height 42
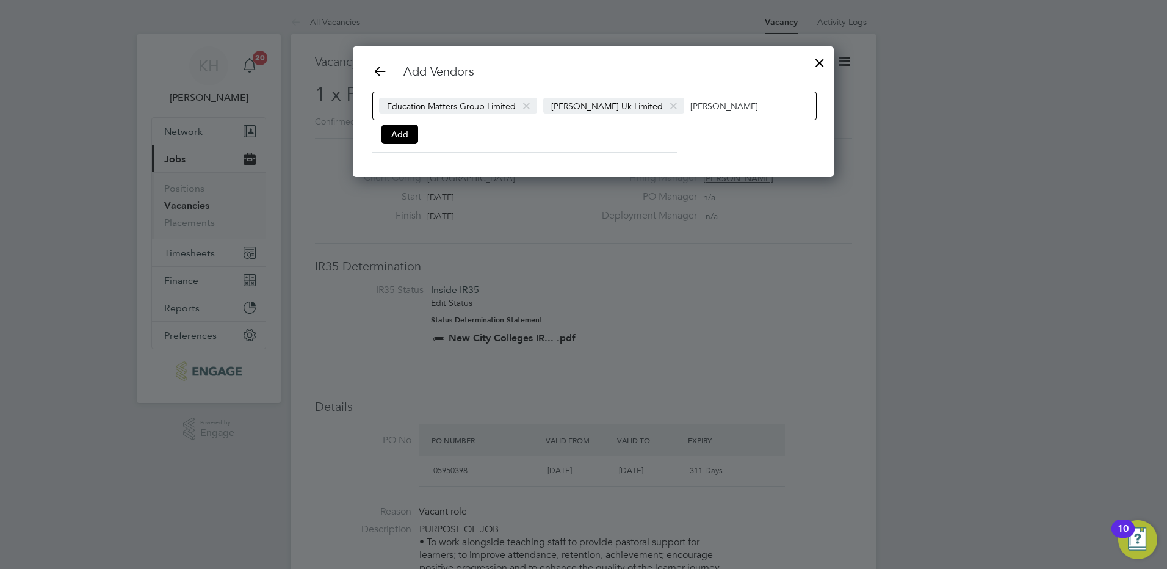
click at [716, 105] on input "morgan" at bounding box center [729, 106] width 76 height 16
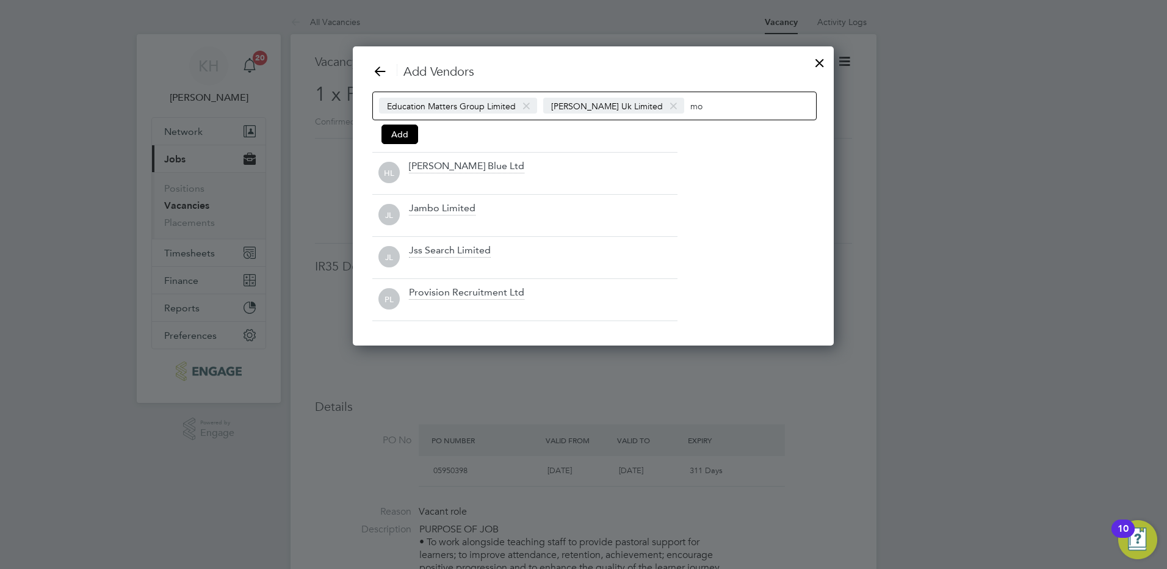
type input "m"
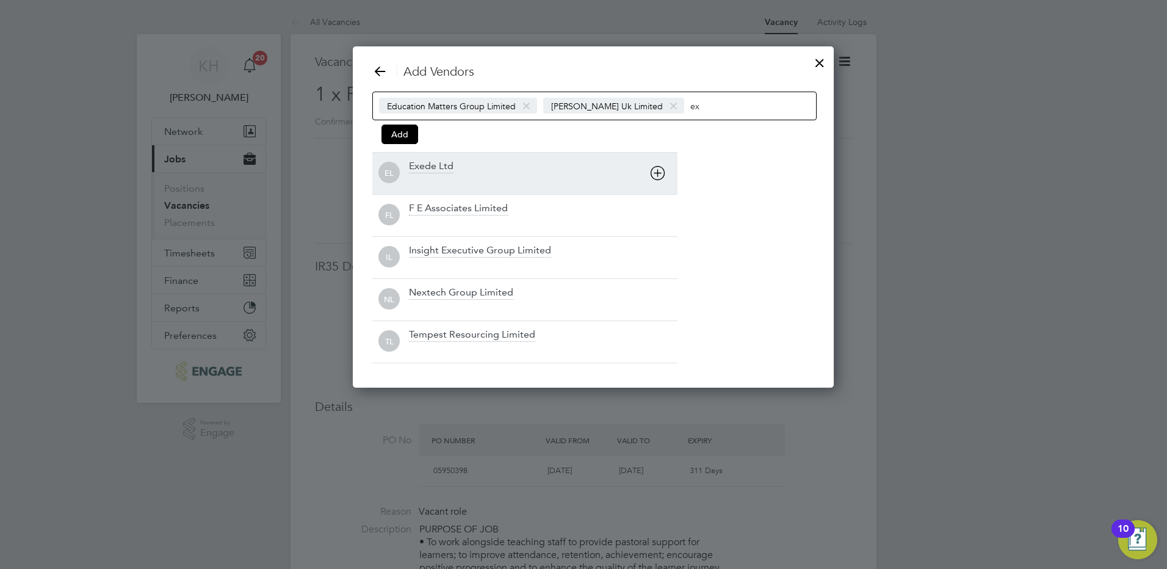
type input "ex"
click at [448, 159] on div "EL Exede Ltd" at bounding box center [524, 173] width 305 height 42
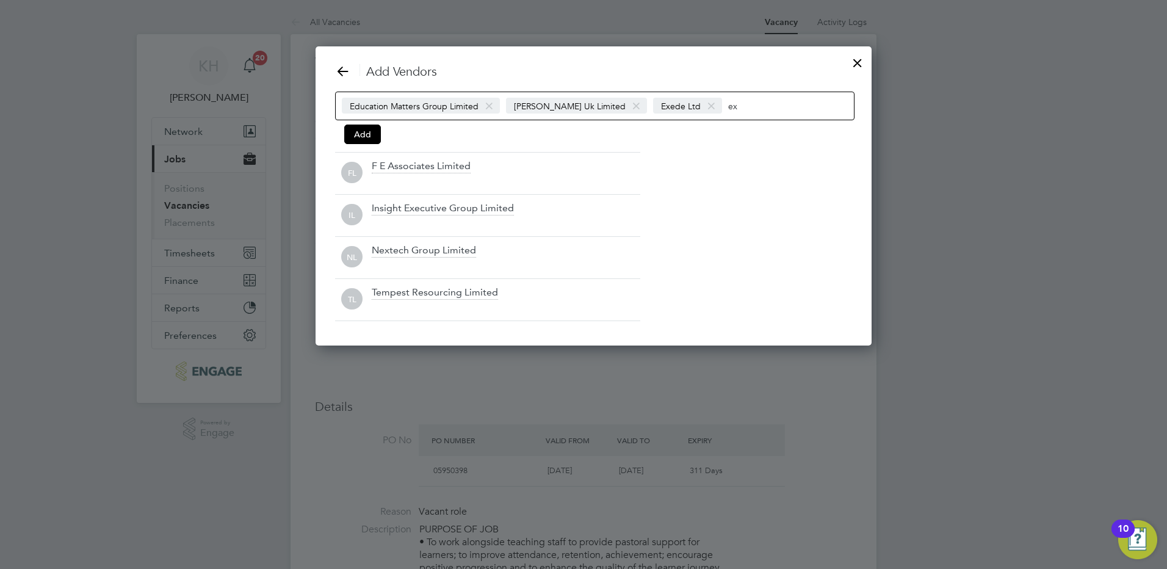
click at [750, 102] on input "ex" at bounding box center [766, 106] width 76 height 16
type input "e"
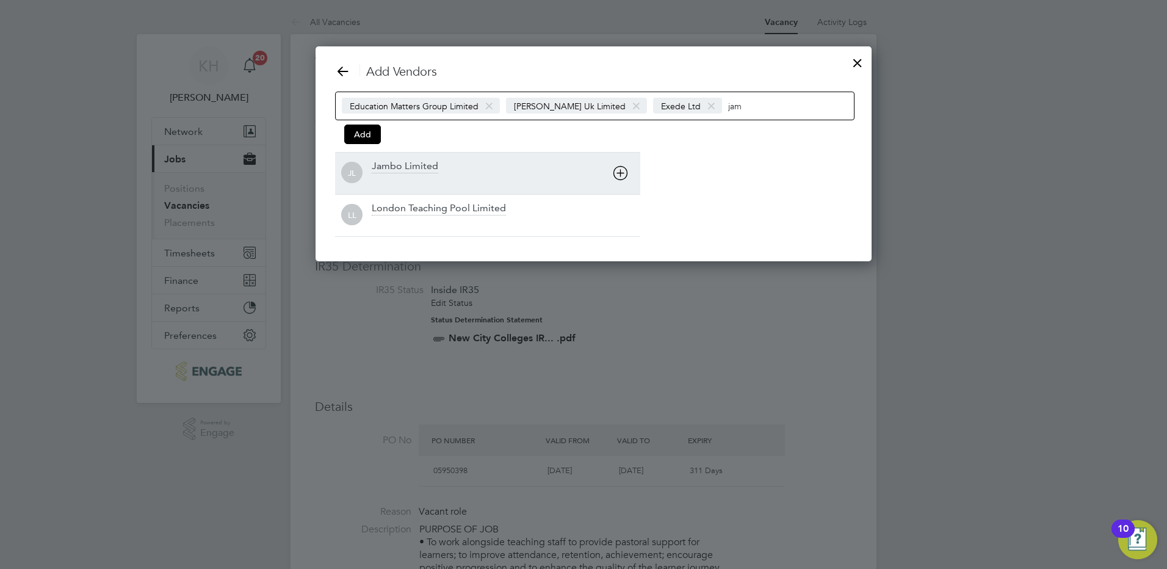
type input "jam"
click at [411, 161] on div "Jambo Limited" at bounding box center [405, 166] width 67 height 13
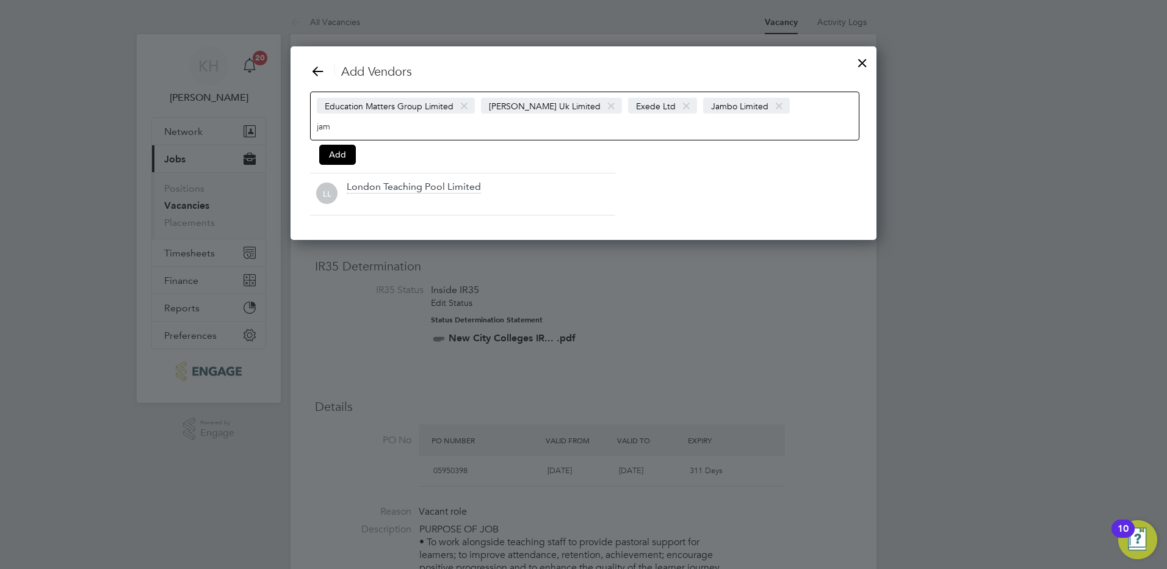
click at [393, 118] on input "jam" at bounding box center [355, 126] width 76 height 16
type input "j"
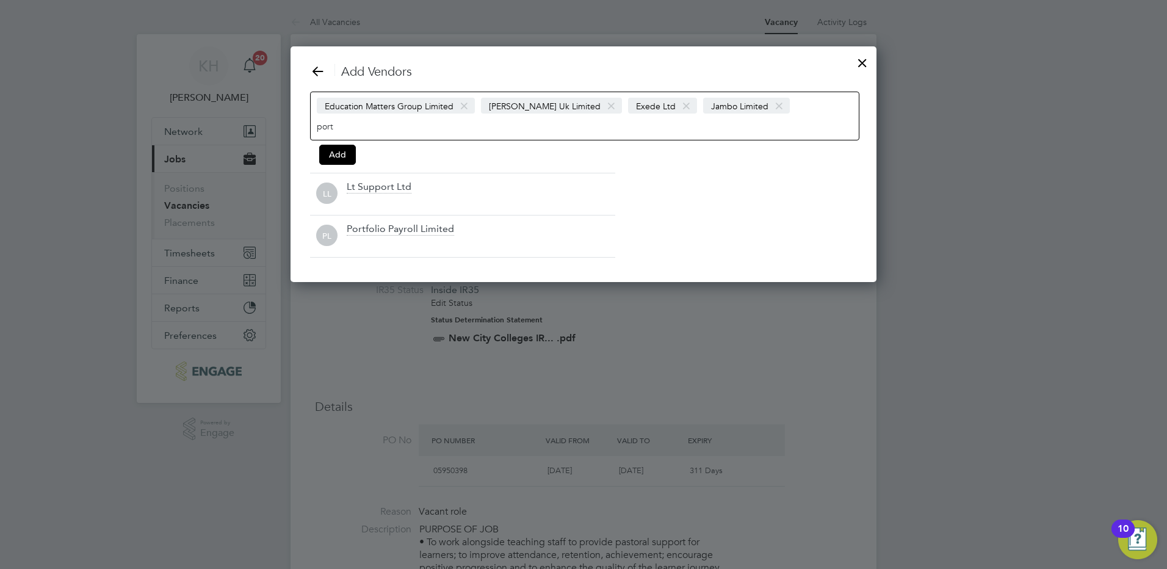
click at [393, 118] on input "port" at bounding box center [355, 126] width 76 height 16
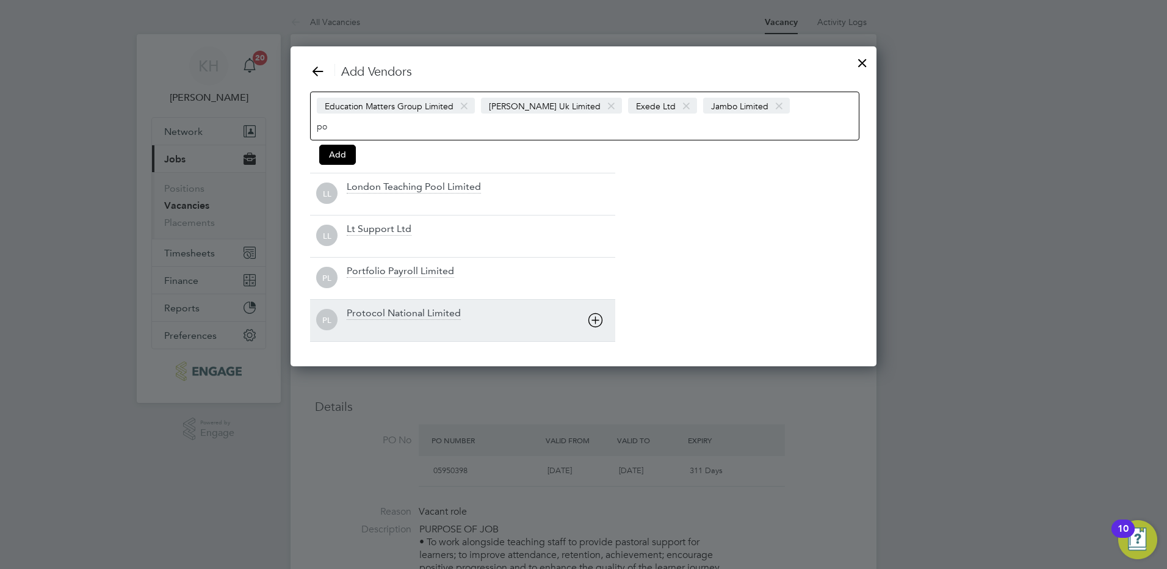
type input "po"
click at [413, 299] on div "PL Protocol National Limited" at bounding box center [462, 320] width 305 height 42
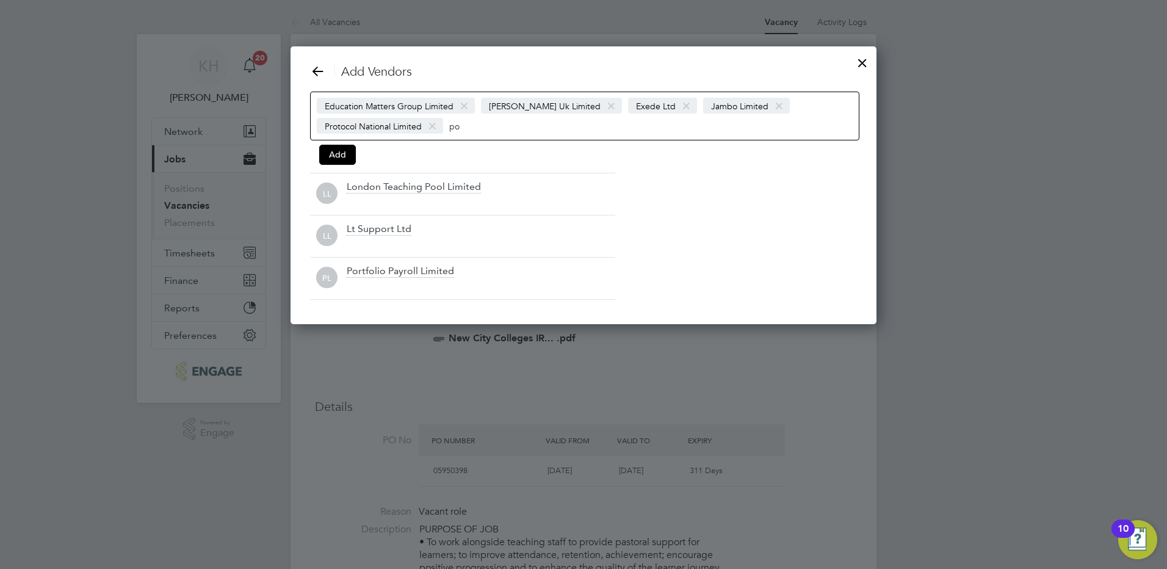
click at [552, 132] on div "Education Matters Group Limited Morgan Hunt Uk Limited Exede Ltd Jambo Limited …" at bounding box center [584, 116] width 549 height 49
click at [554, 126] on div "Education Matters Group Limited Morgan Hunt Uk Limited Exede Ltd Jambo Limited …" at bounding box center [584, 116] width 549 height 49
type input "p"
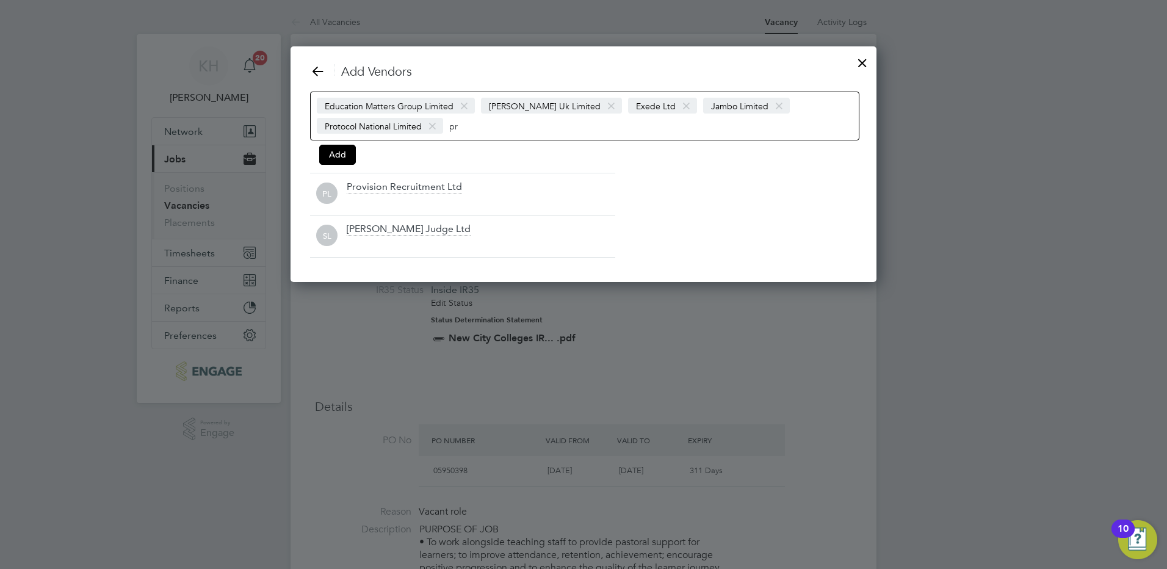
type input "p"
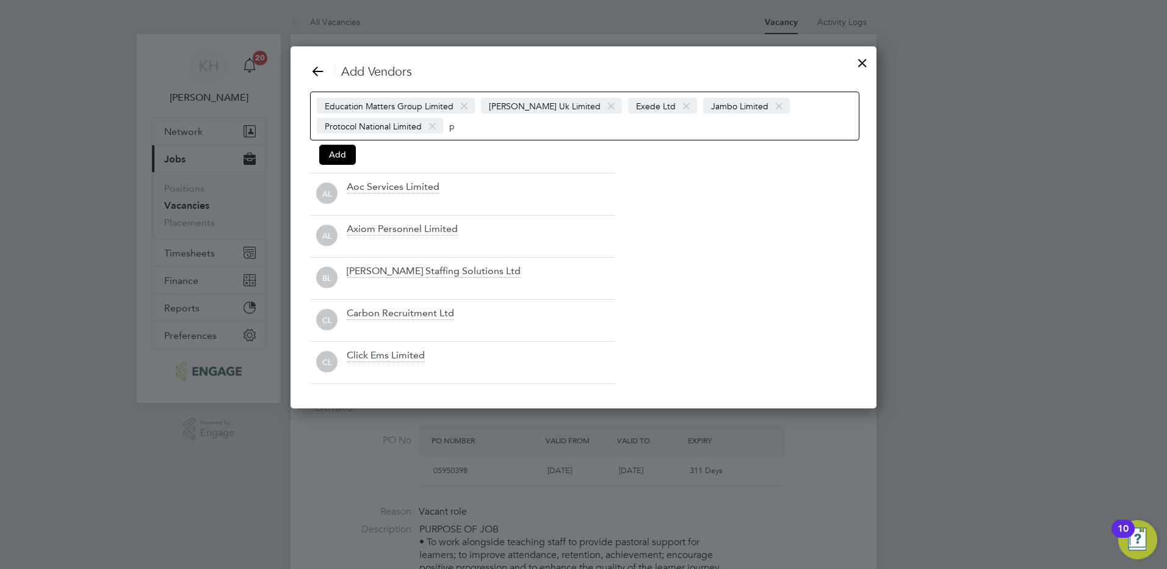
click at [475, 126] on input "p" at bounding box center [487, 126] width 76 height 16
click at [347, 139] on div "Education Matters Group Limited Morgan Hunt Uk Limited Exede Ltd Jambo Limited …" at bounding box center [584, 116] width 549 height 49
click at [346, 158] on button "Add" at bounding box center [337, 155] width 37 height 20
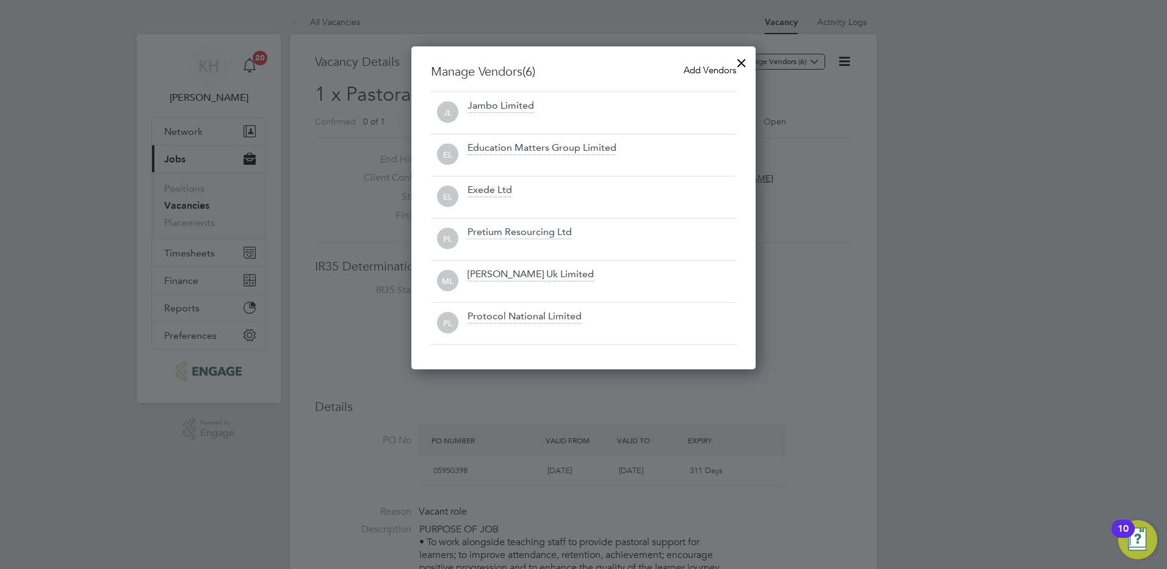
click at [736, 65] on div at bounding box center [742, 60] width 22 height 22
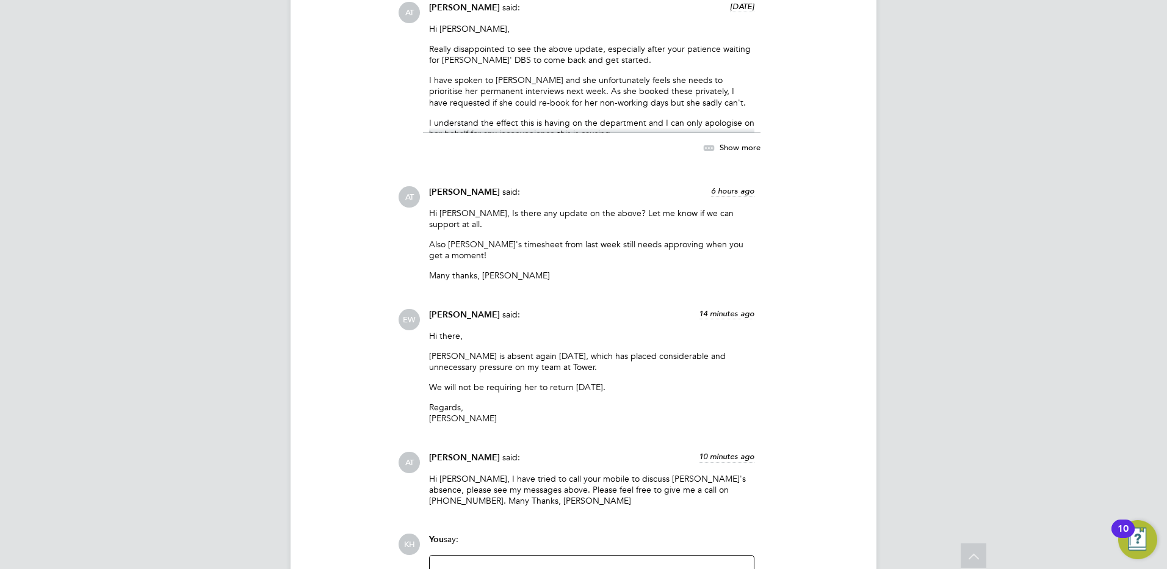
scroll to position [7064, 0]
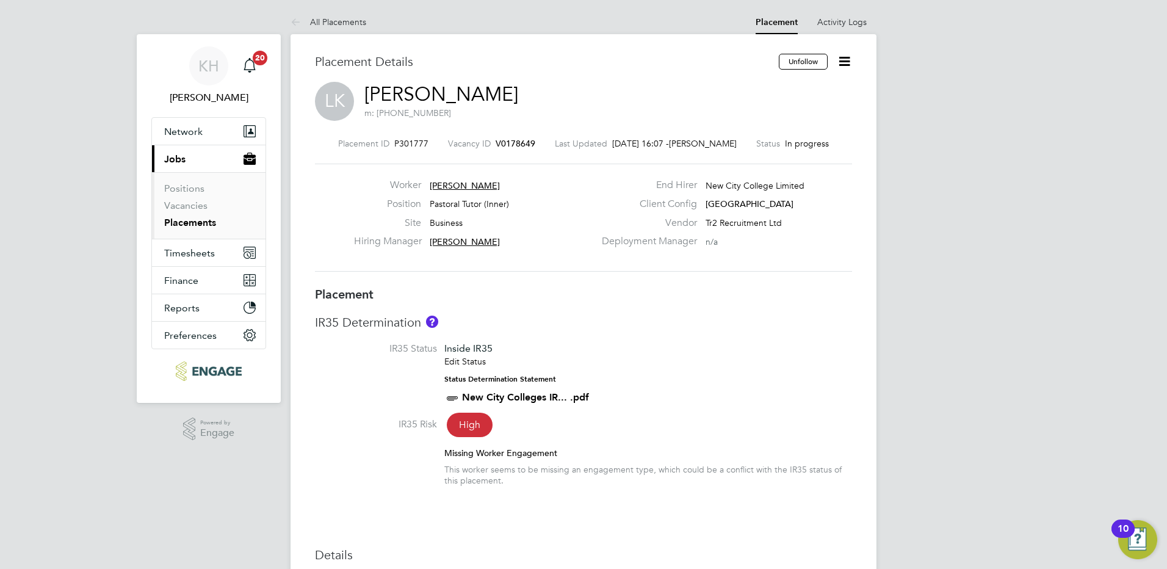
click at [509, 144] on span "V0178649" at bounding box center [516, 143] width 40 height 11
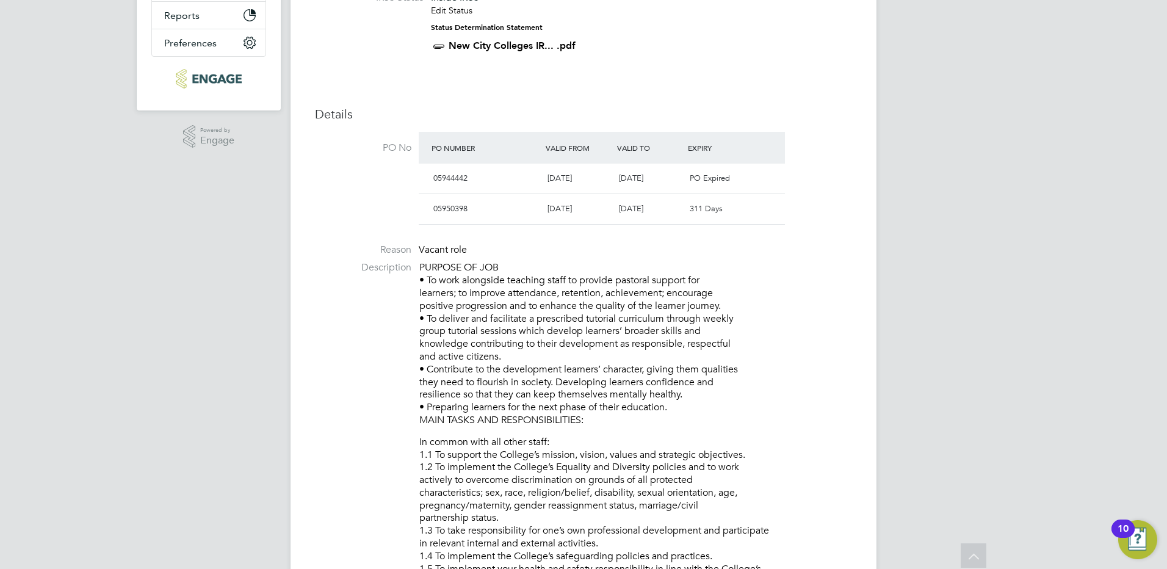
scroll to position [61, 0]
